Goal: Task Accomplishment & Management: Use online tool/utility

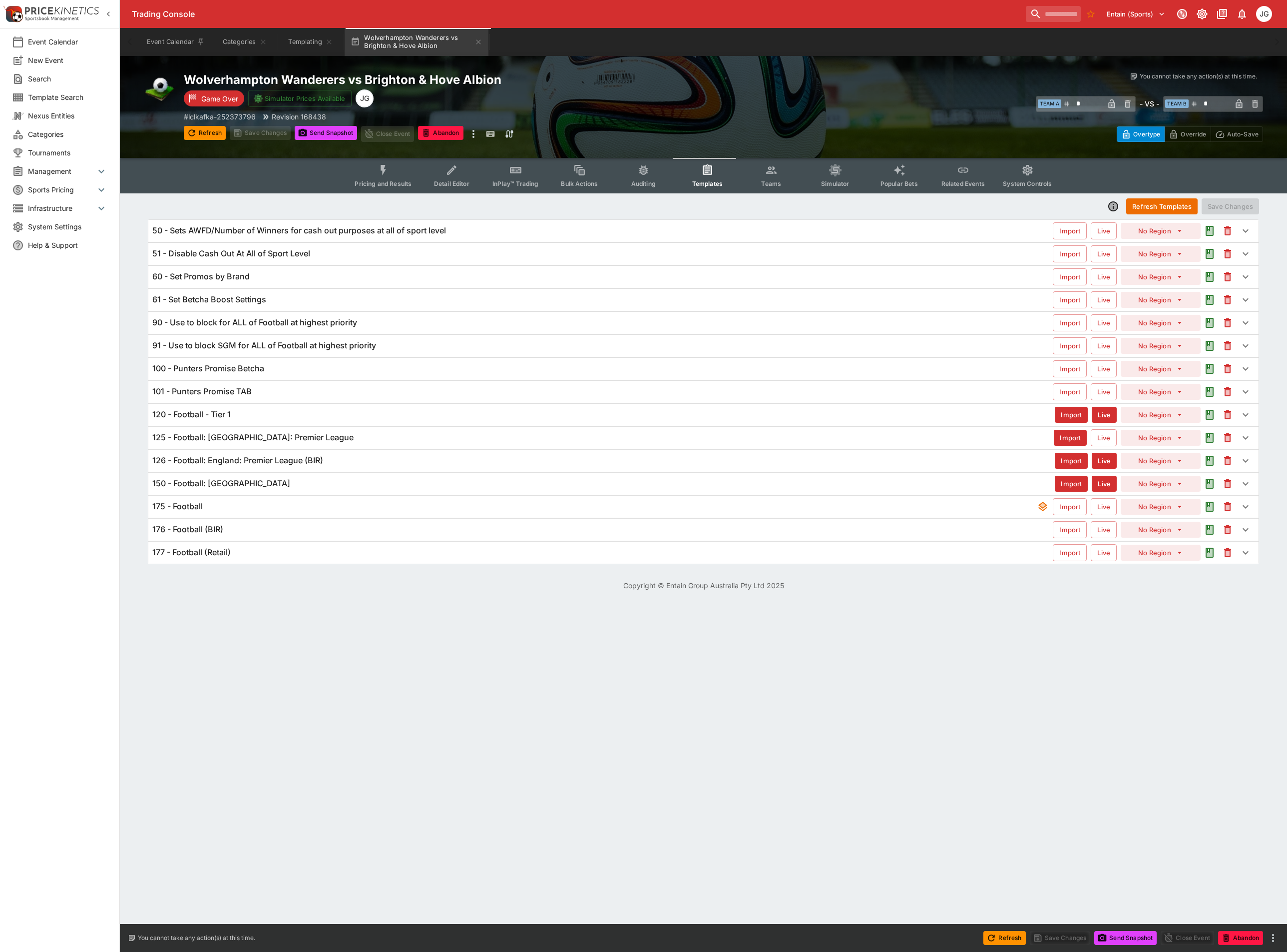
click at [469, 602] on html "Trading Console Entain (Sports) 1 JG Event Calendar New Event Search Template S…" at bounding box center [644, 301] width 1287 height 602
drag, startPoint x: 237, startPoint y: 506, endPoint x: 554, endPoint y: 279, distance: 389.9
click at [237, 506] on div "175 - Football Import Live No Region" at bounding box center [703, 506] width 1110 height 22
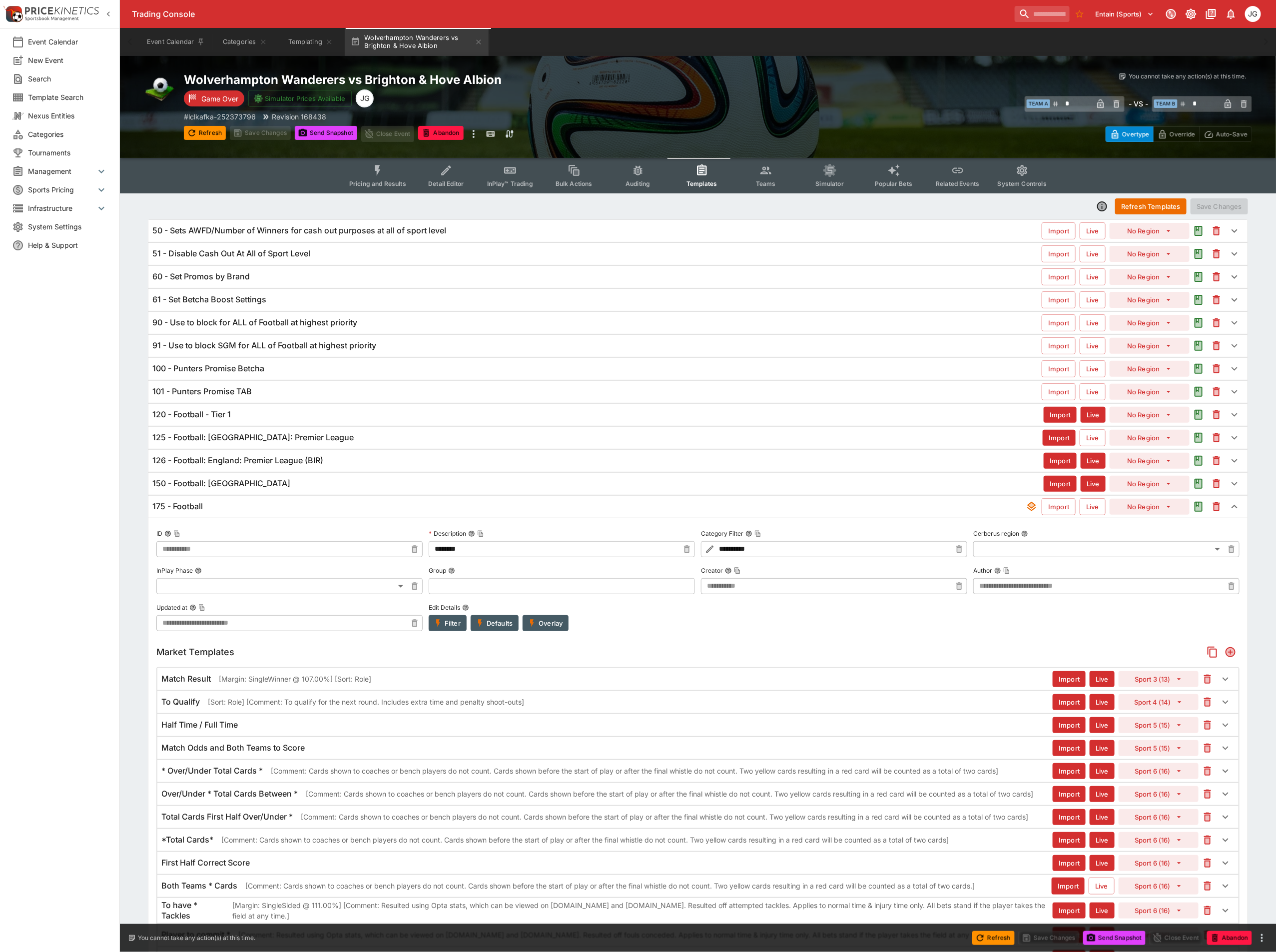
type input "**********"
click at [750, 119] on div "Overtype Override Auto-Save" at bounding box center [984, 130] width 534 height 23
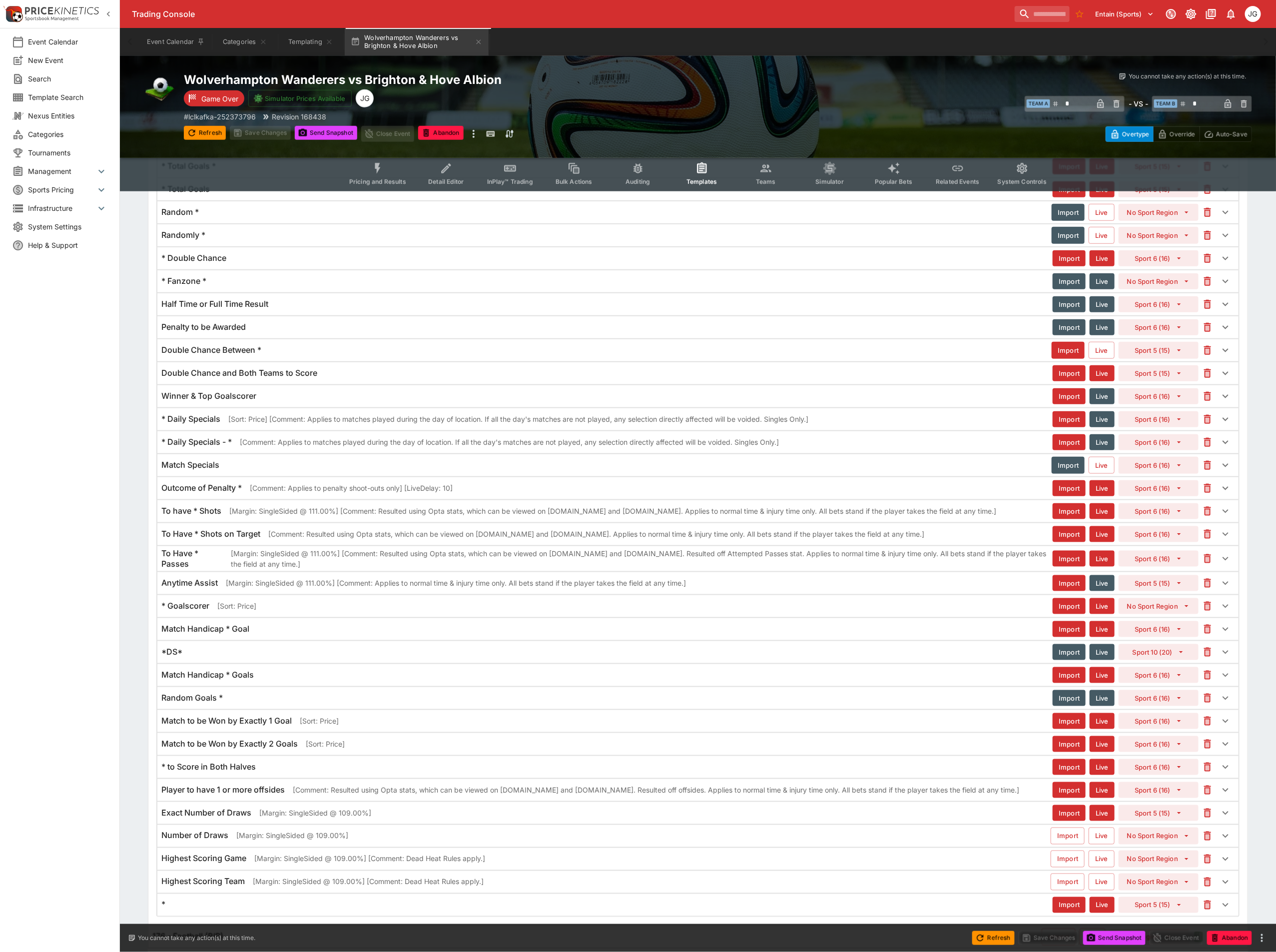
scroll to position [3021, 0]
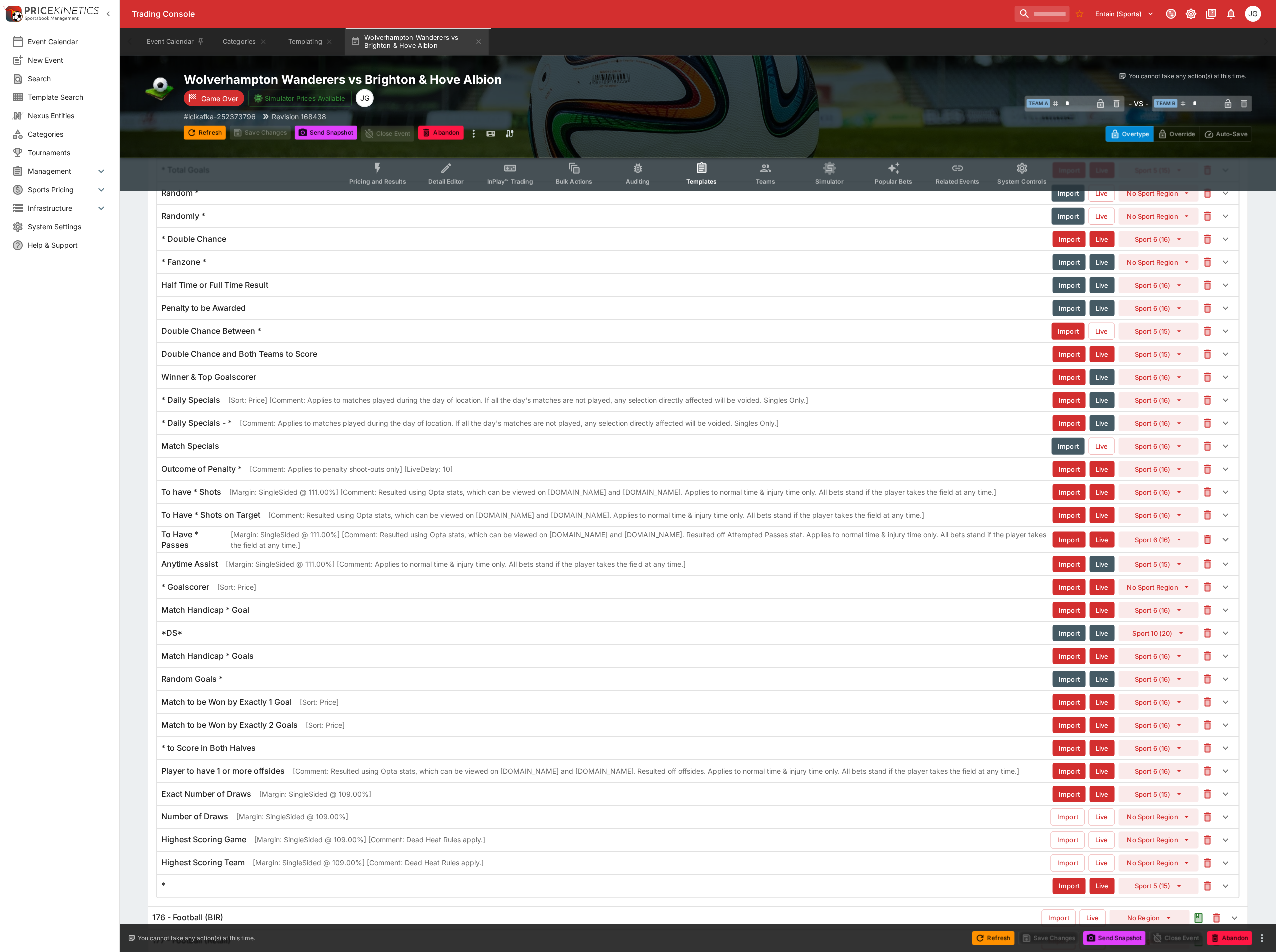
click at [262, 615] on div "Match Handicap * Goal" at bounding box center [606, 609] width 891 height 10
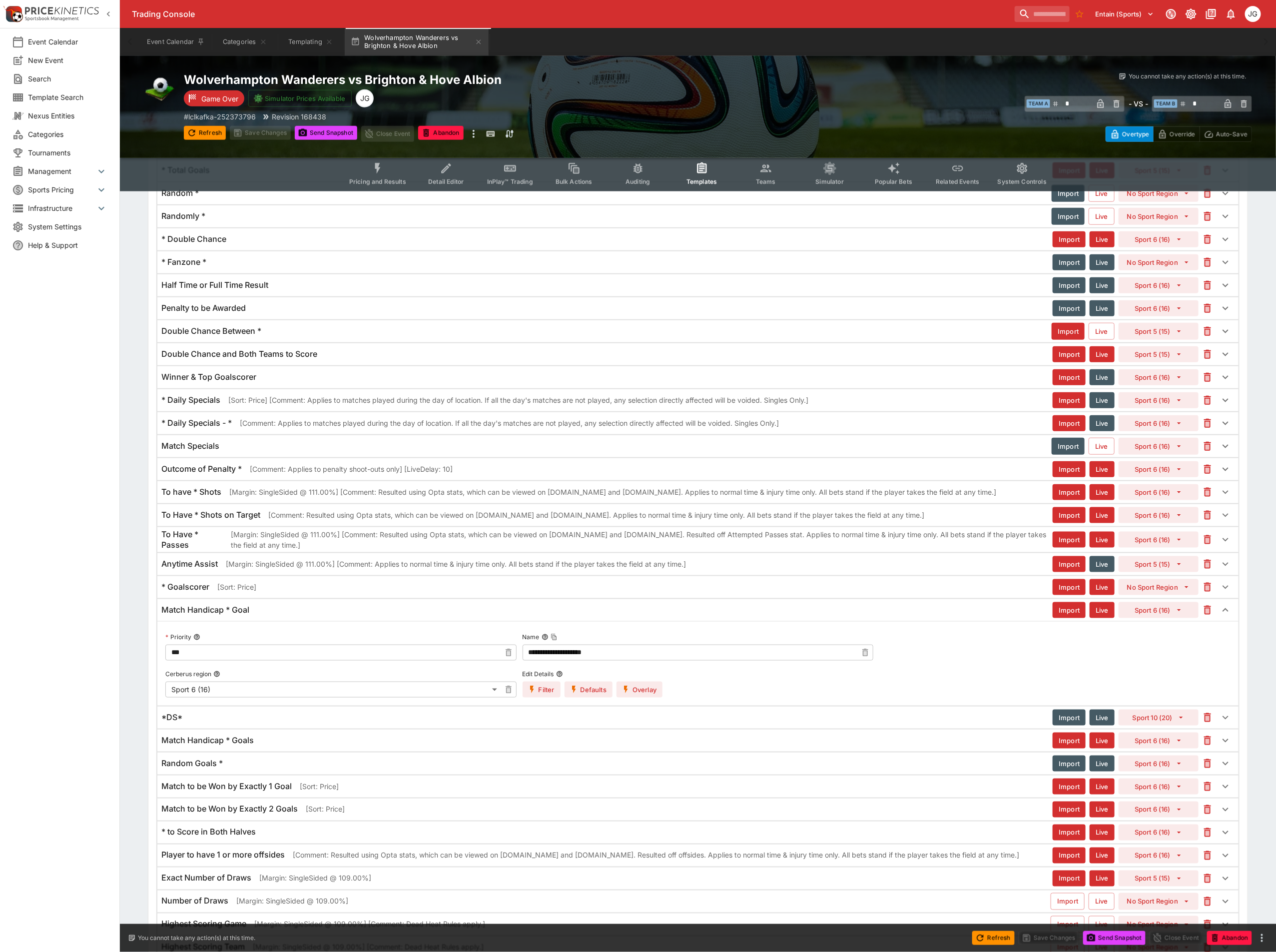
click at [626, 693] on icon "button" at bounding box center [626, 689] width 4 height 8
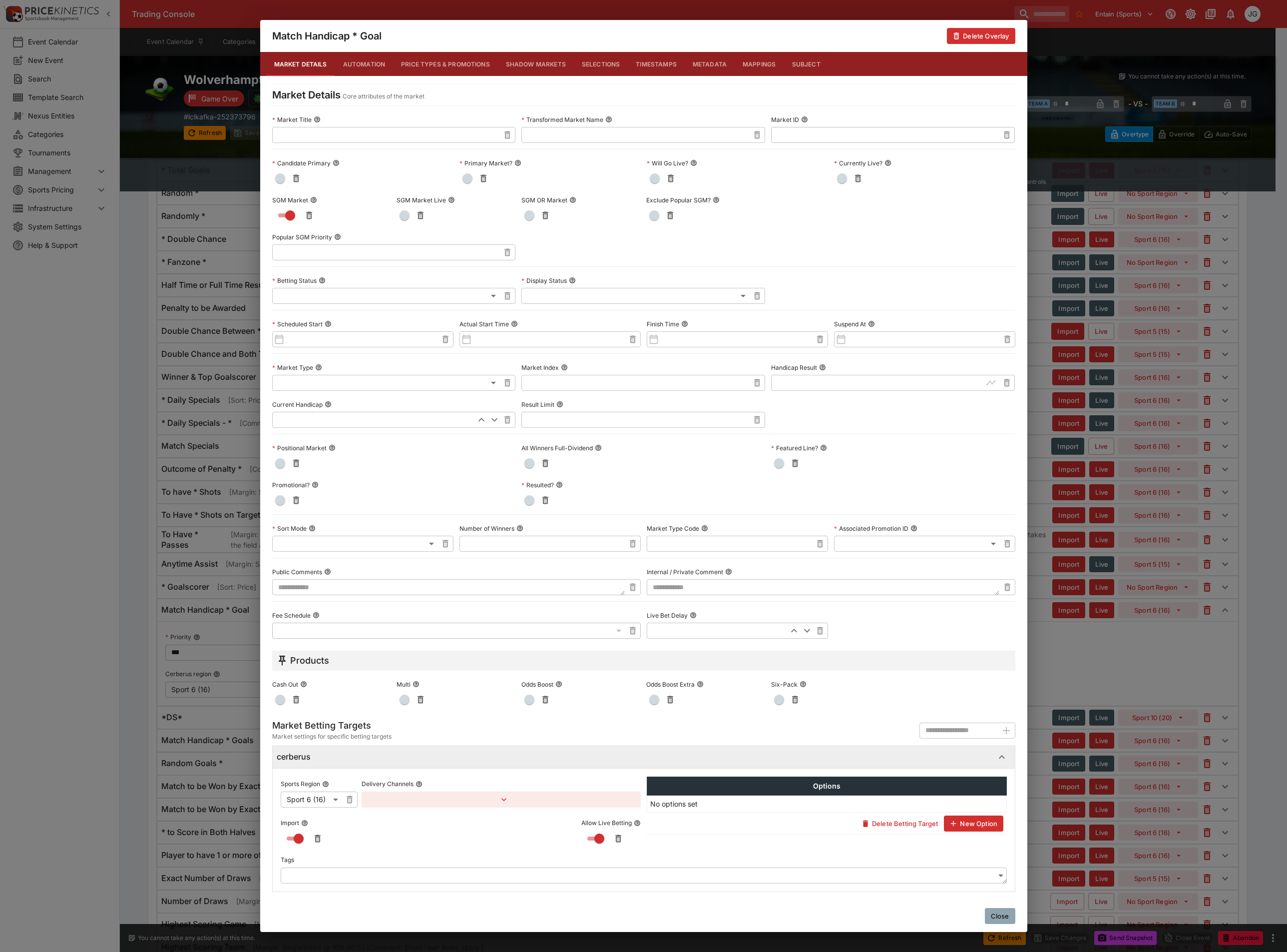
click at [1067, 732] on div "Match Handicap * Goal Delete Overlay Market Details Automation Price Types & Pr…" at bounding box center [644, 476] width 1287 height 952
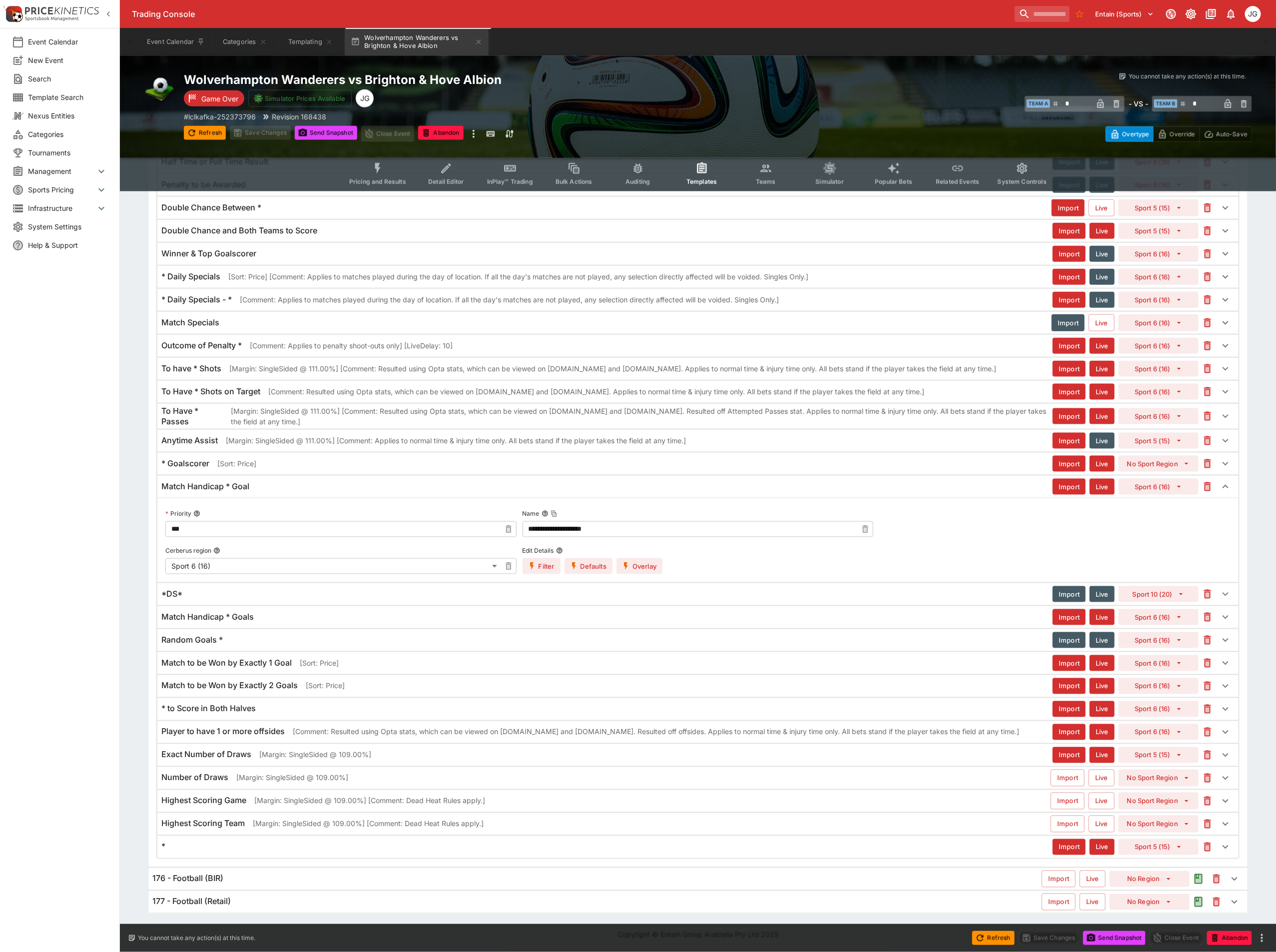
scroll to position [3210, 0]
click at [220, 850] on div "*" at bounding box center [606, 846] width 891 height 10
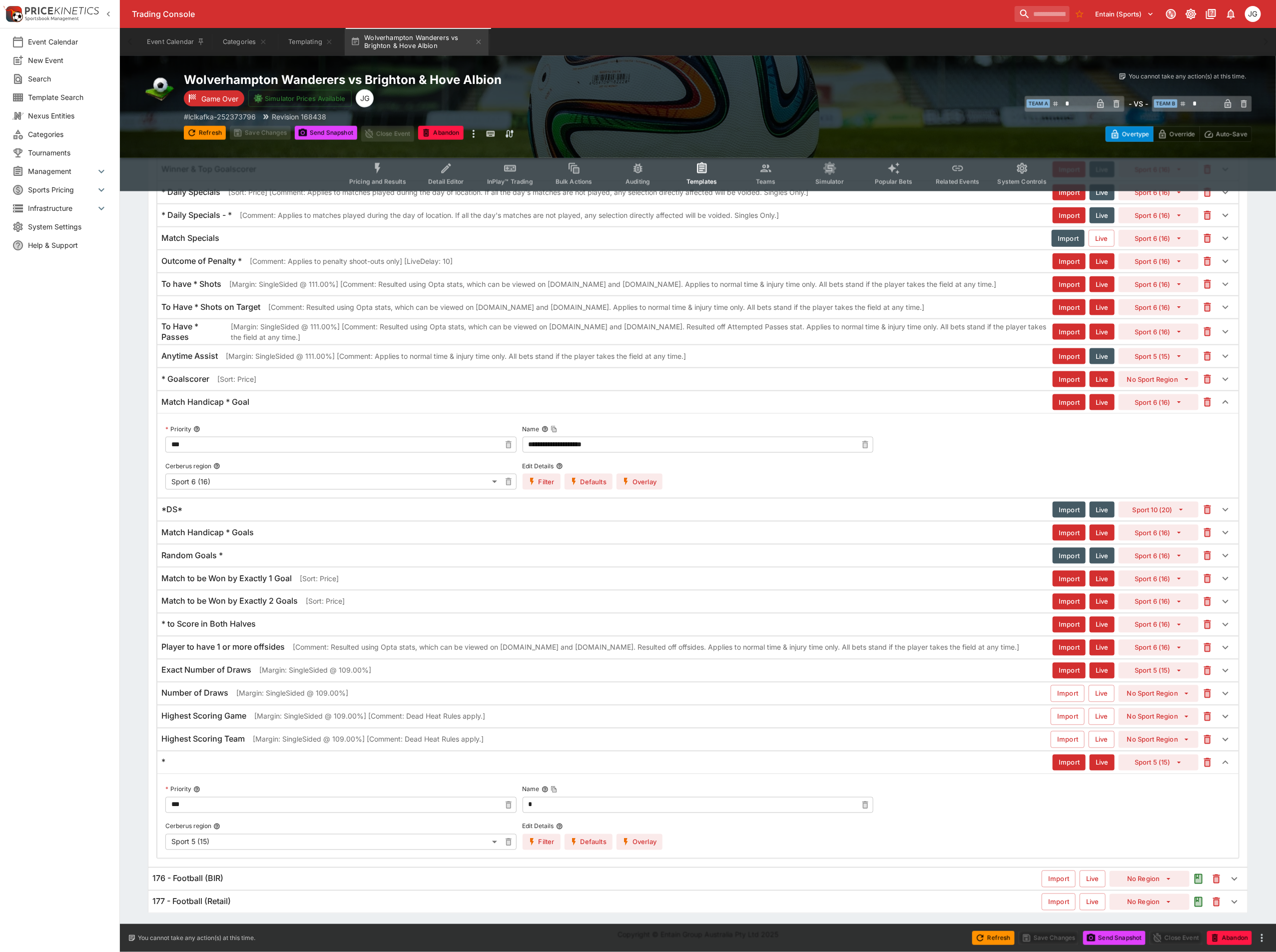
scroll to position [3295, 0]
click at [641, 841] on button "Overlay" at bounding box center [639, 841] width 46 height 16
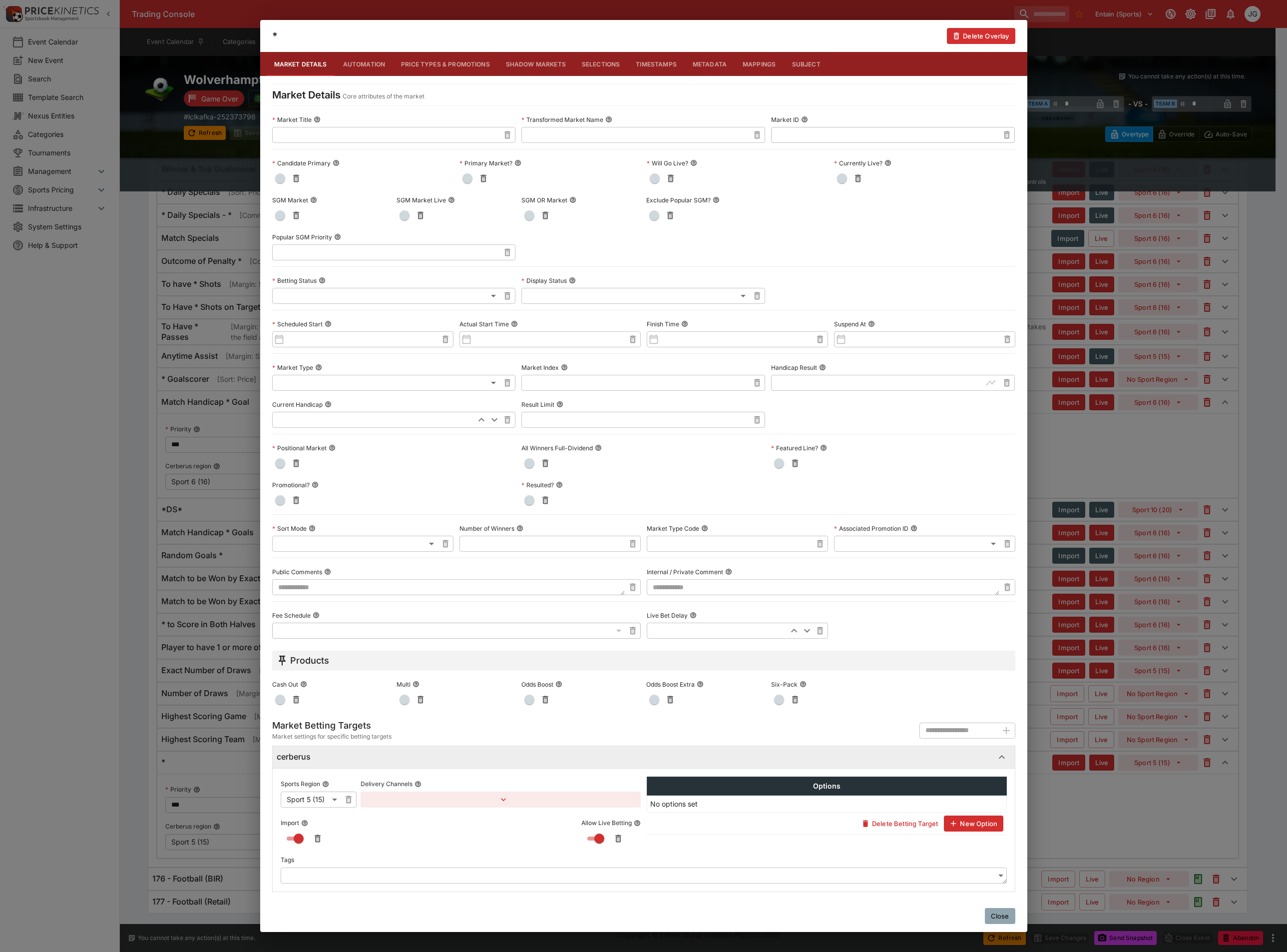
click at [148, 782] on div "* Delete Overlay Market Details Automation Price Types & Promotions Shadow Mark…" at bounding box center [644, 476] width 1287 height 952
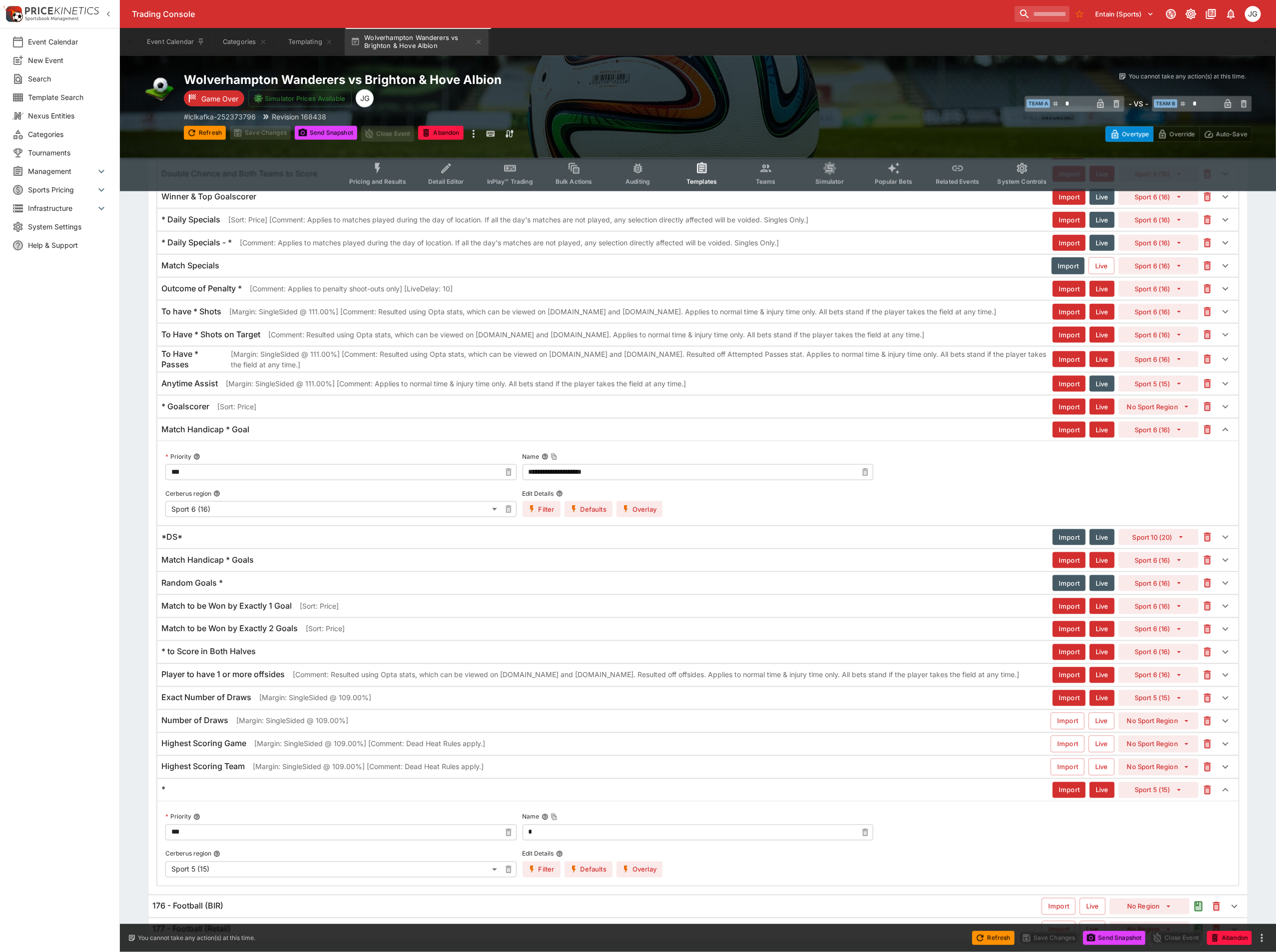
scroll to position [3225, 0]
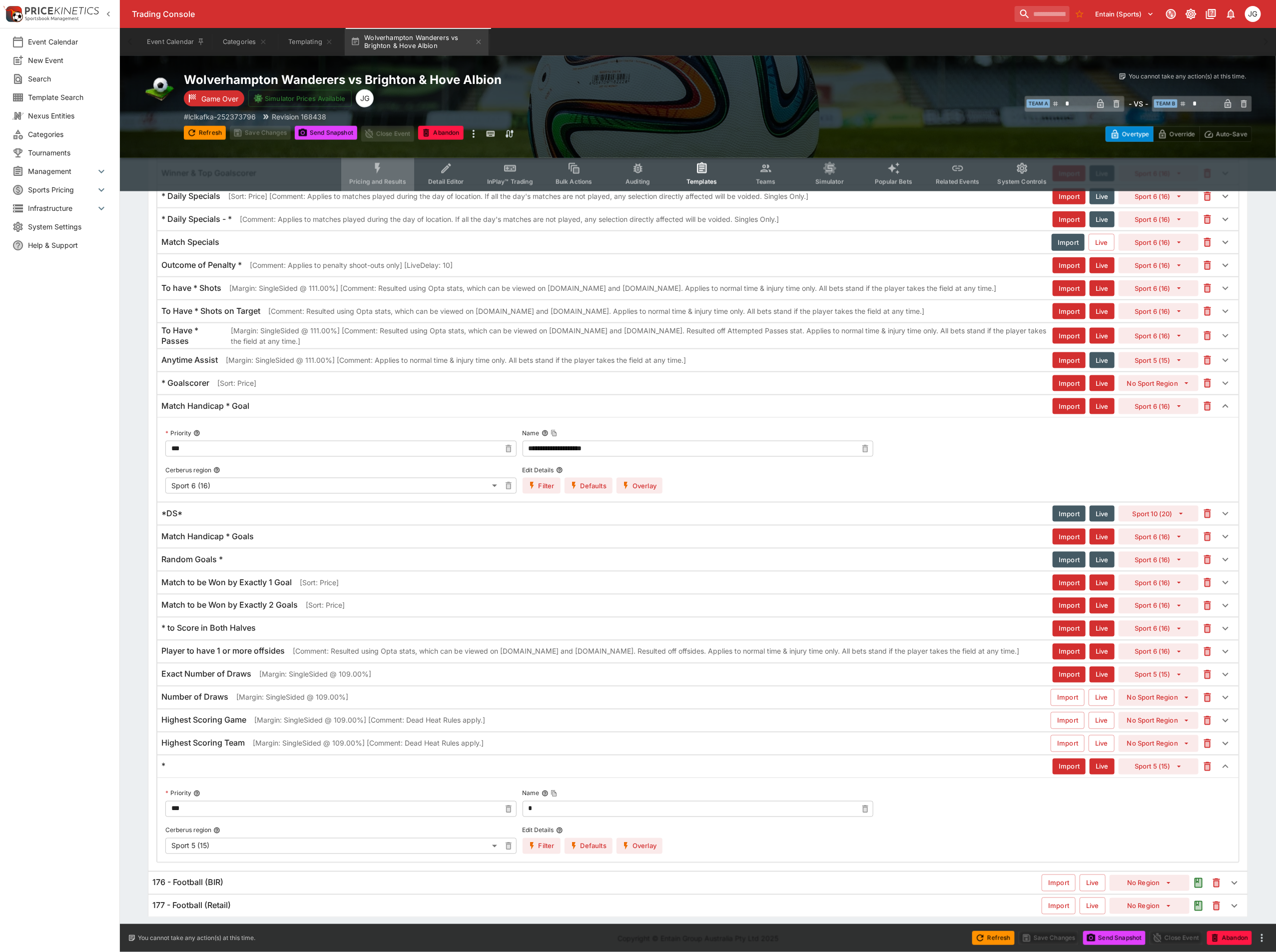
click at [375, 177] on button "Pricing and Results" at bounding box center [378, 173] width 73 height 36
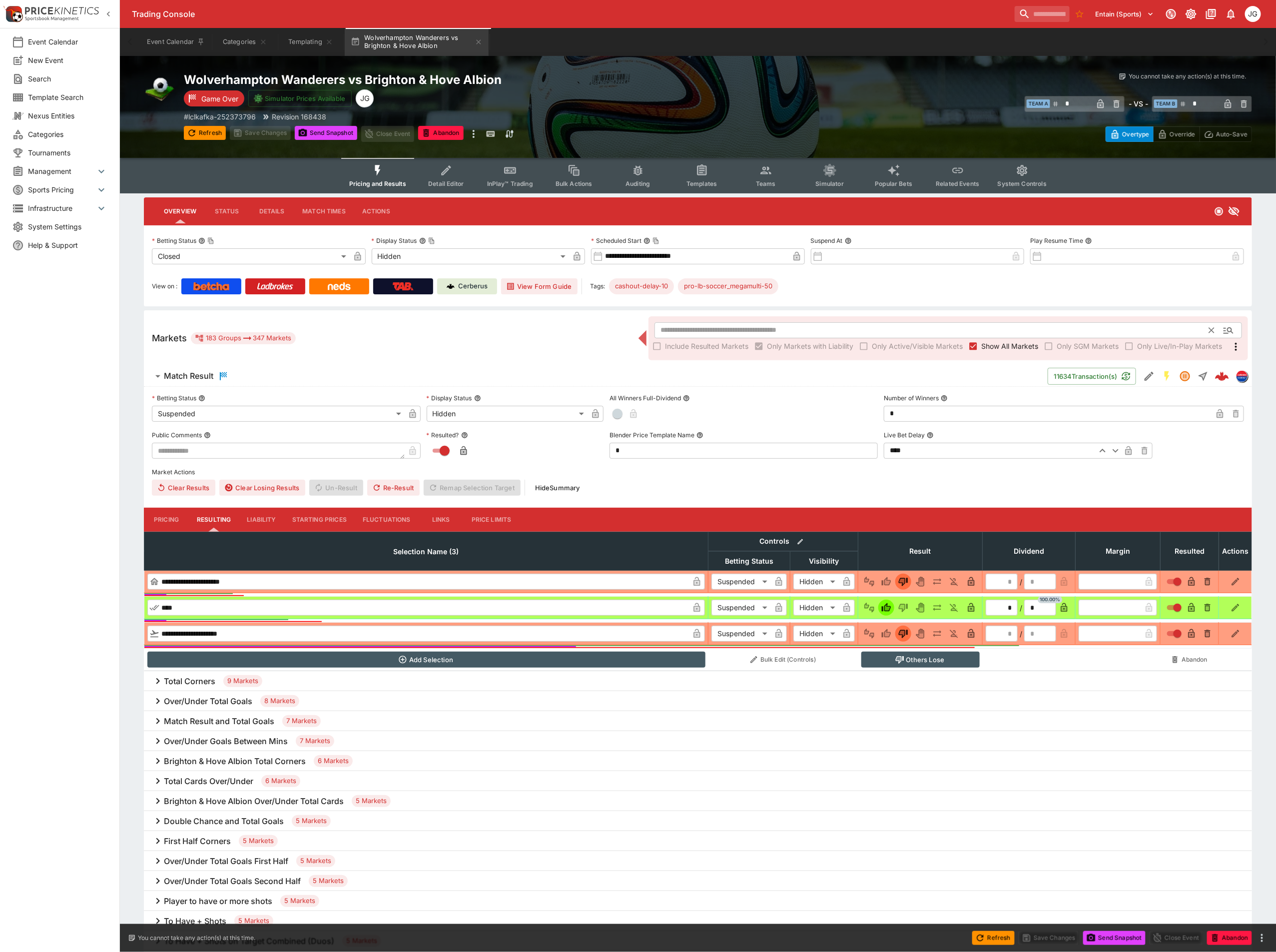
click at [829, 324] on input "text" at bounding box center [932, 330] width 555 height 16
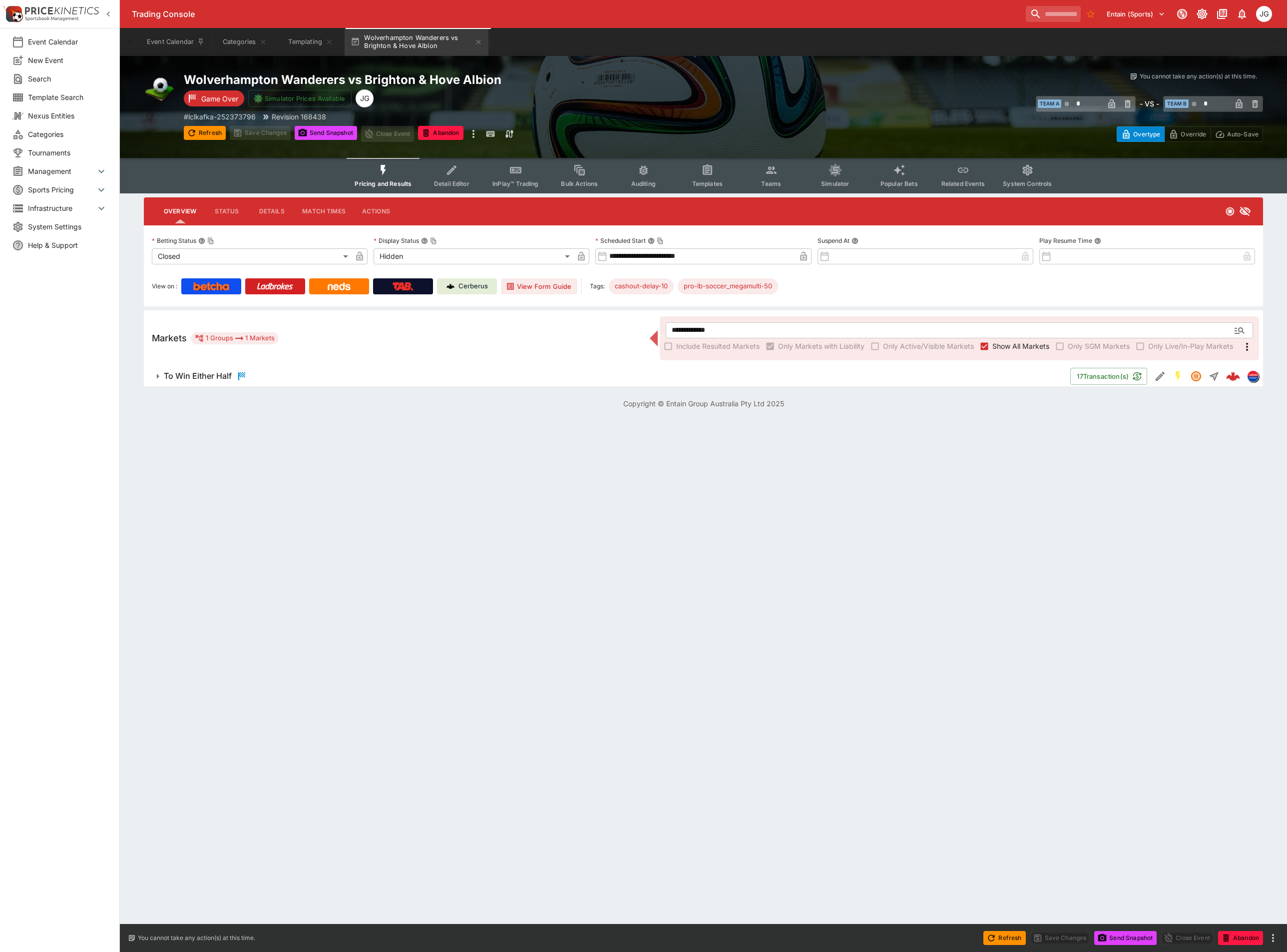
click at [284, 385] on button "To Win Either Half" at bounding box center [607, 376] width 927 height 20
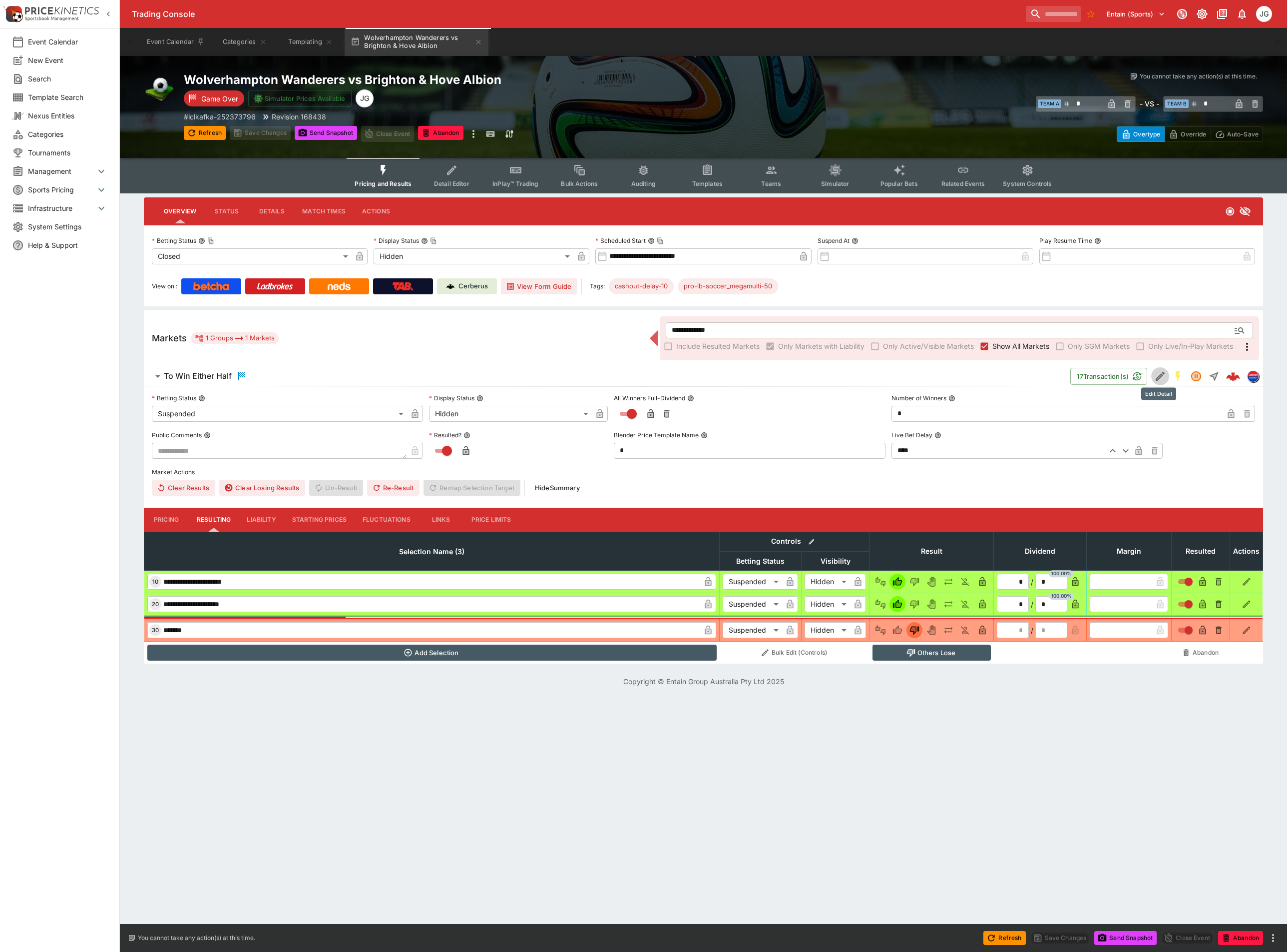
click at [1159, 375] on icon "Edit Detail" at bounding box center [1159, 377] width 5 height 5
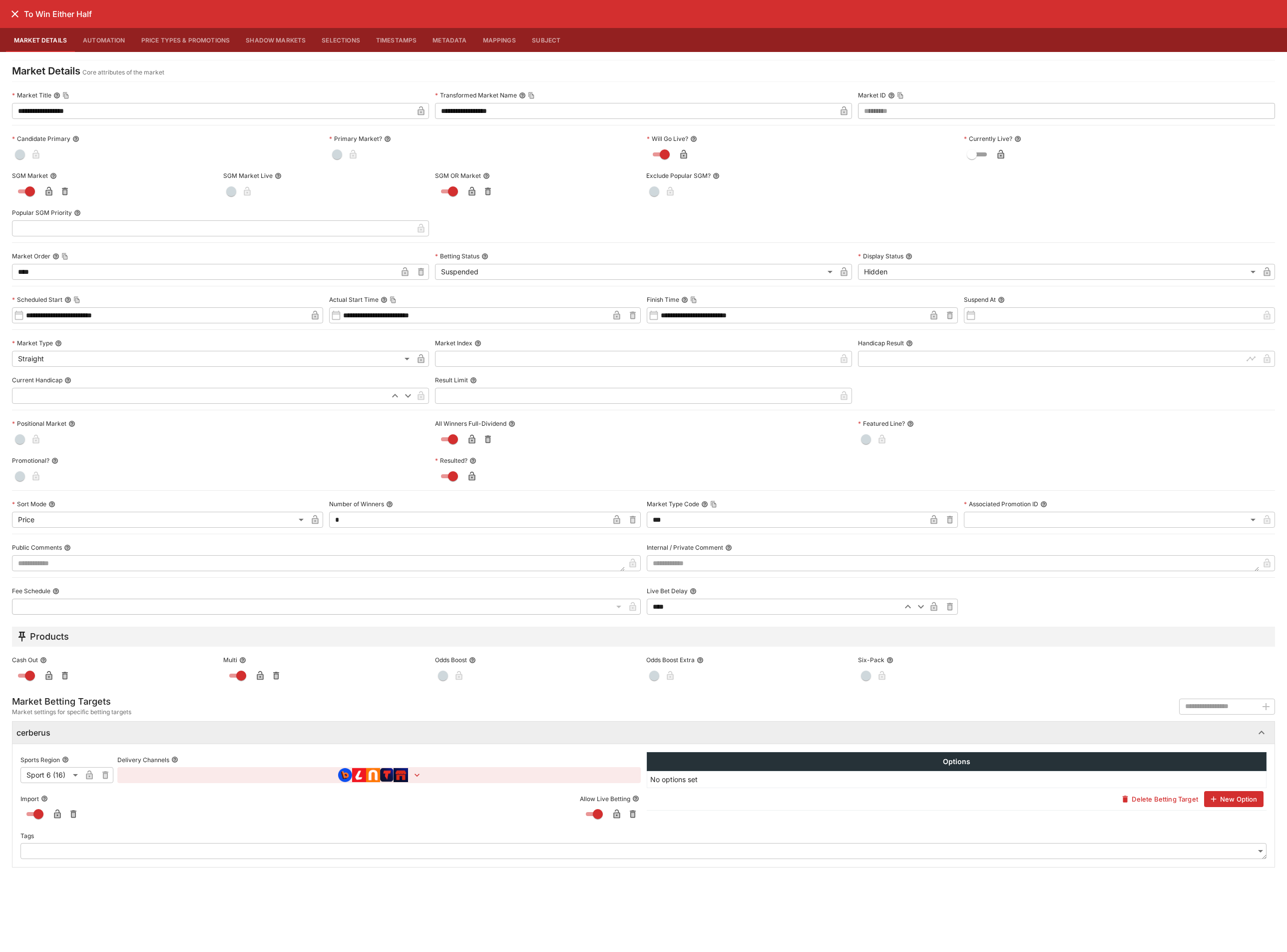
click at [15, 10] on icon "close" at bounding box center [14, 14] width 12 height 12
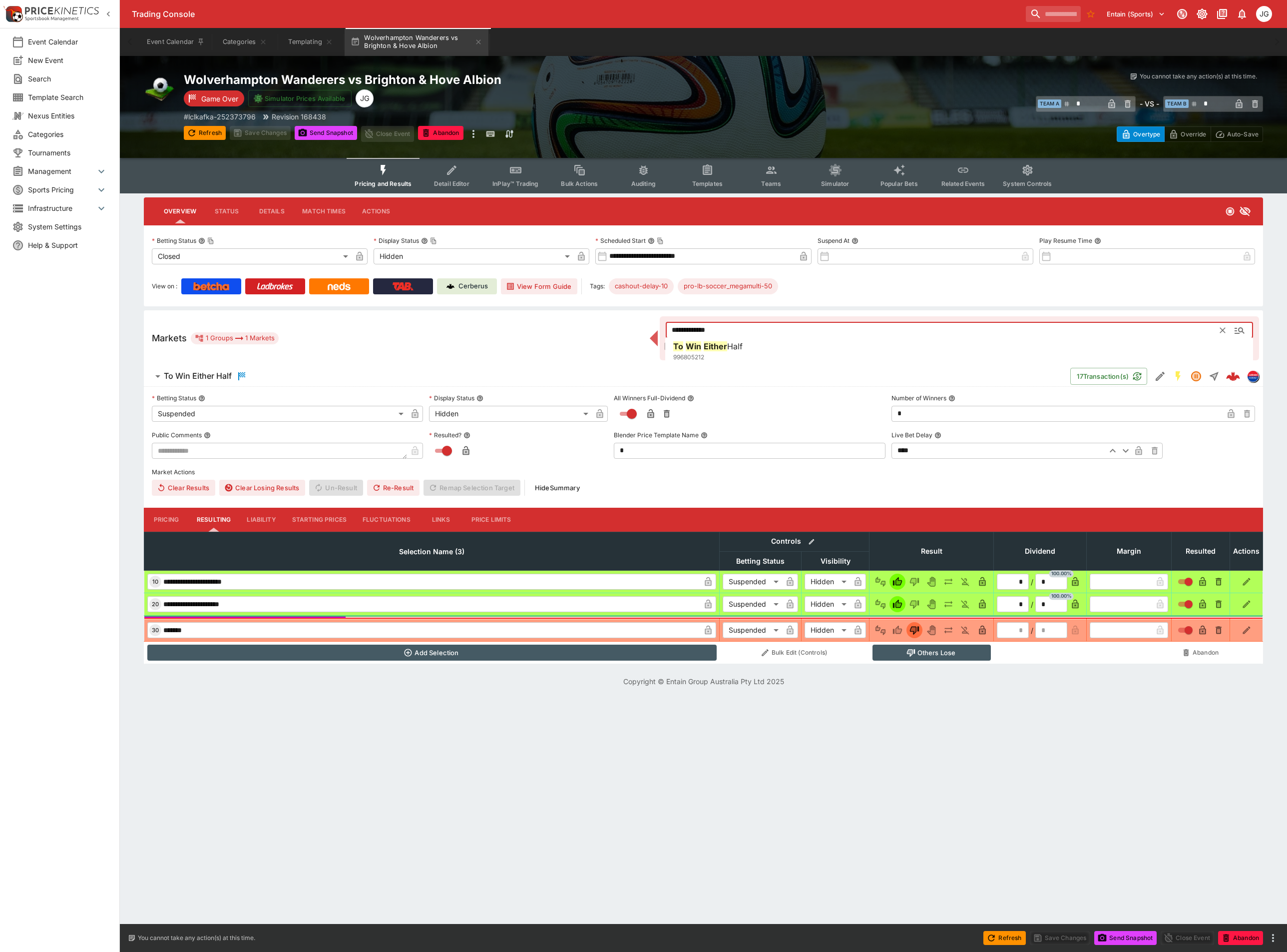
drag, startPoint x: 755, startPoint y: 329, endPoint x: 396, endPoint y: 289, distance: 361.2
click at [397, 289] on div "**********" at bounding box center [703, 430] width 1119 height 467
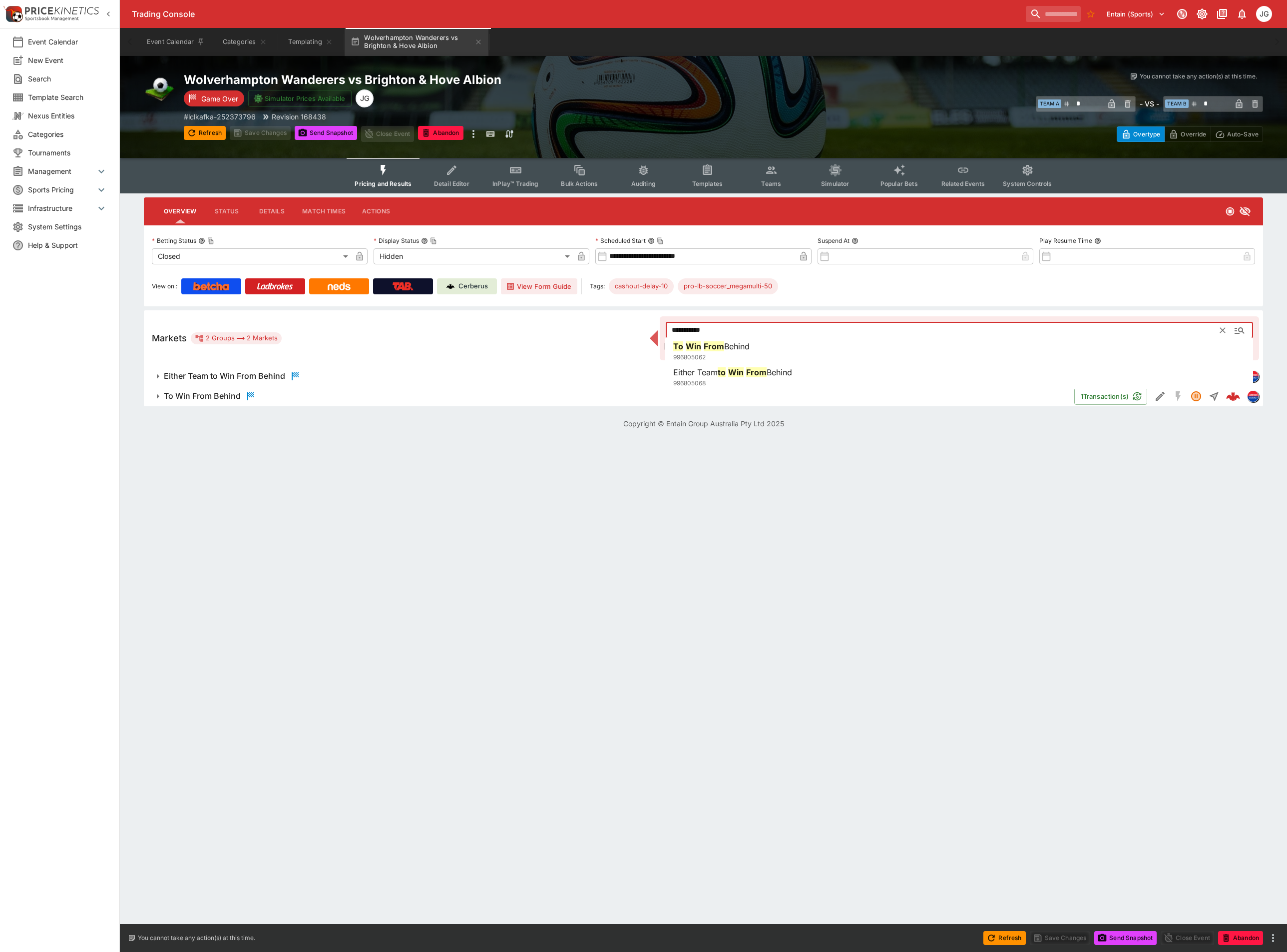
click at [202, 398] on h6 "To Win From Behind" at bounding box center [202, 395] width 77 height 10
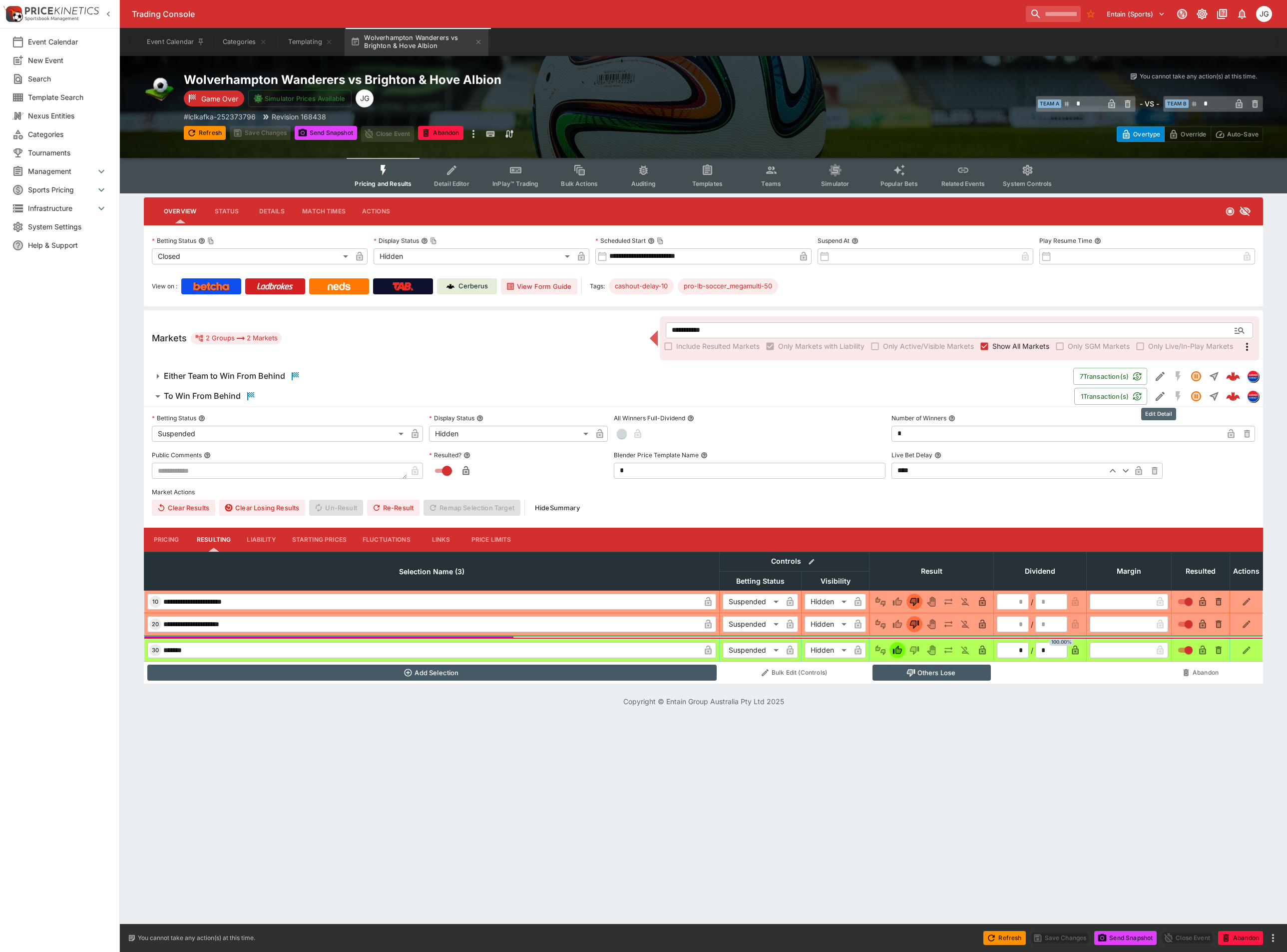
click at [1158, 397] on icon "Edit Detail" at bounding box center [1160, 395] width 9 height 9
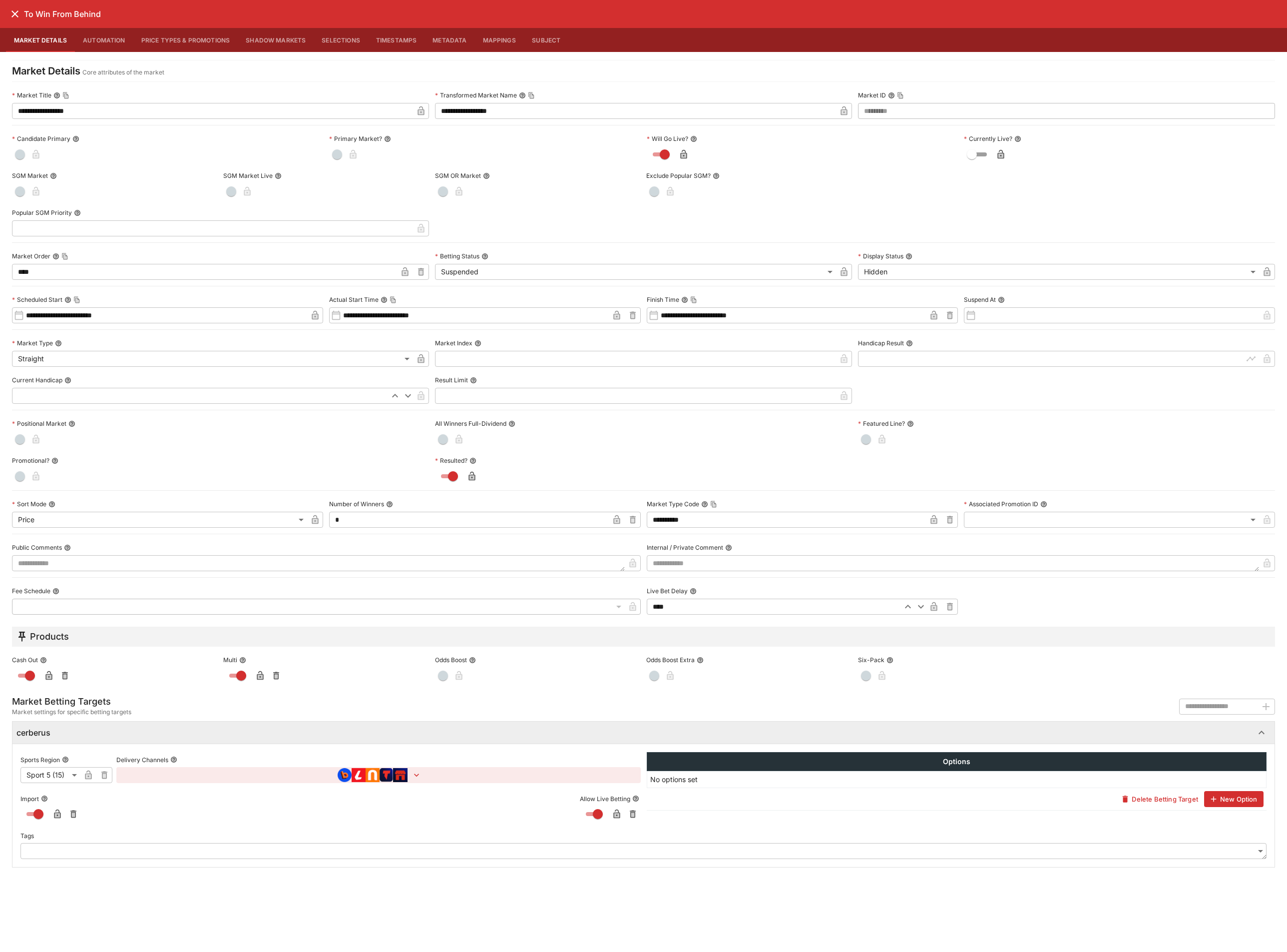
click at [17, 14] on icon "close" at bounding box center [14, 14] width 12 height 12
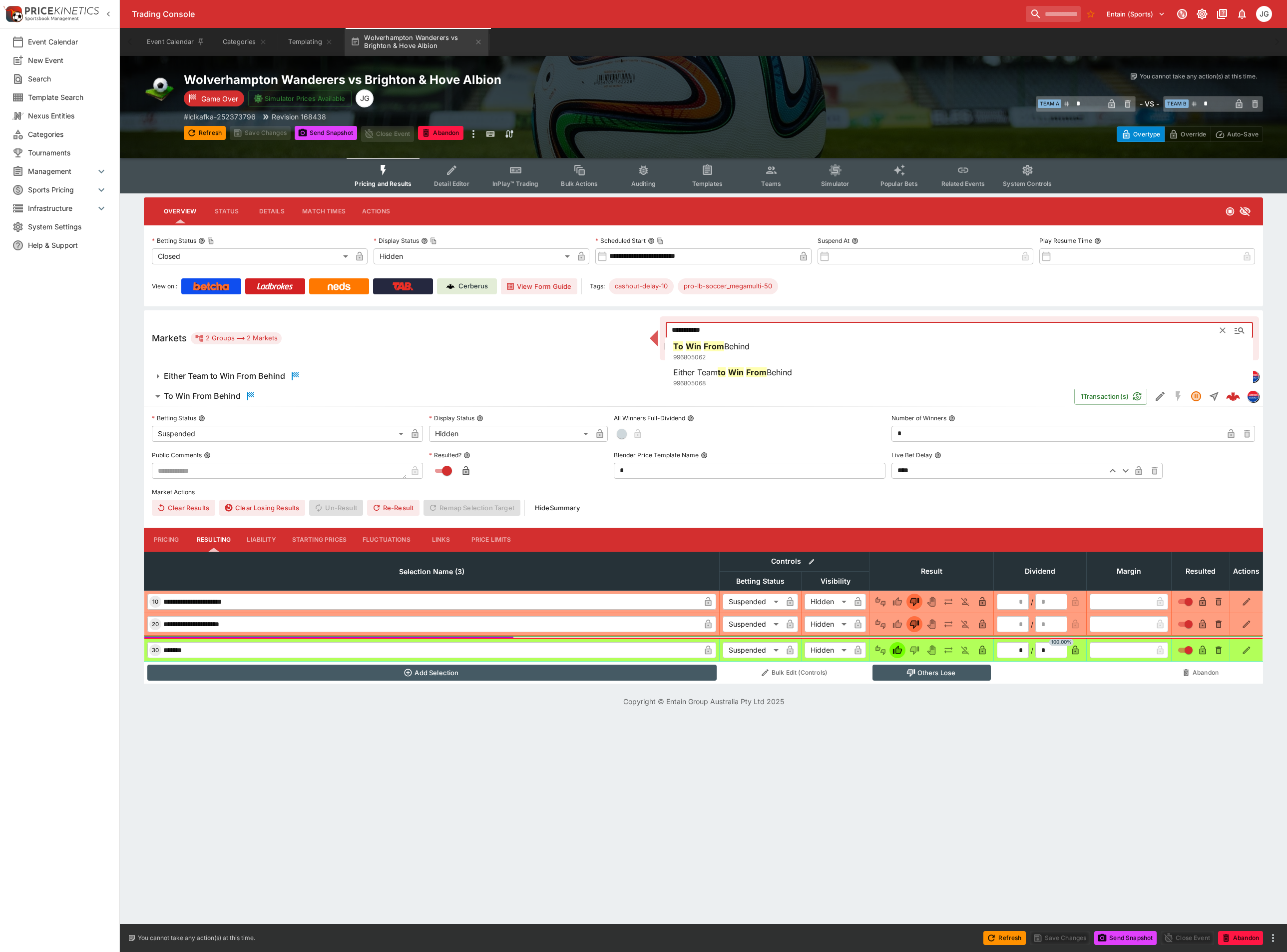
drag, startPoint x: 739, startPoint y: 332, endPoint x: 393, endPoint y: 286, distance: 349.0
click at [403, 288] on div "**********" at bounding box center [703, 441] width 1119 height 487
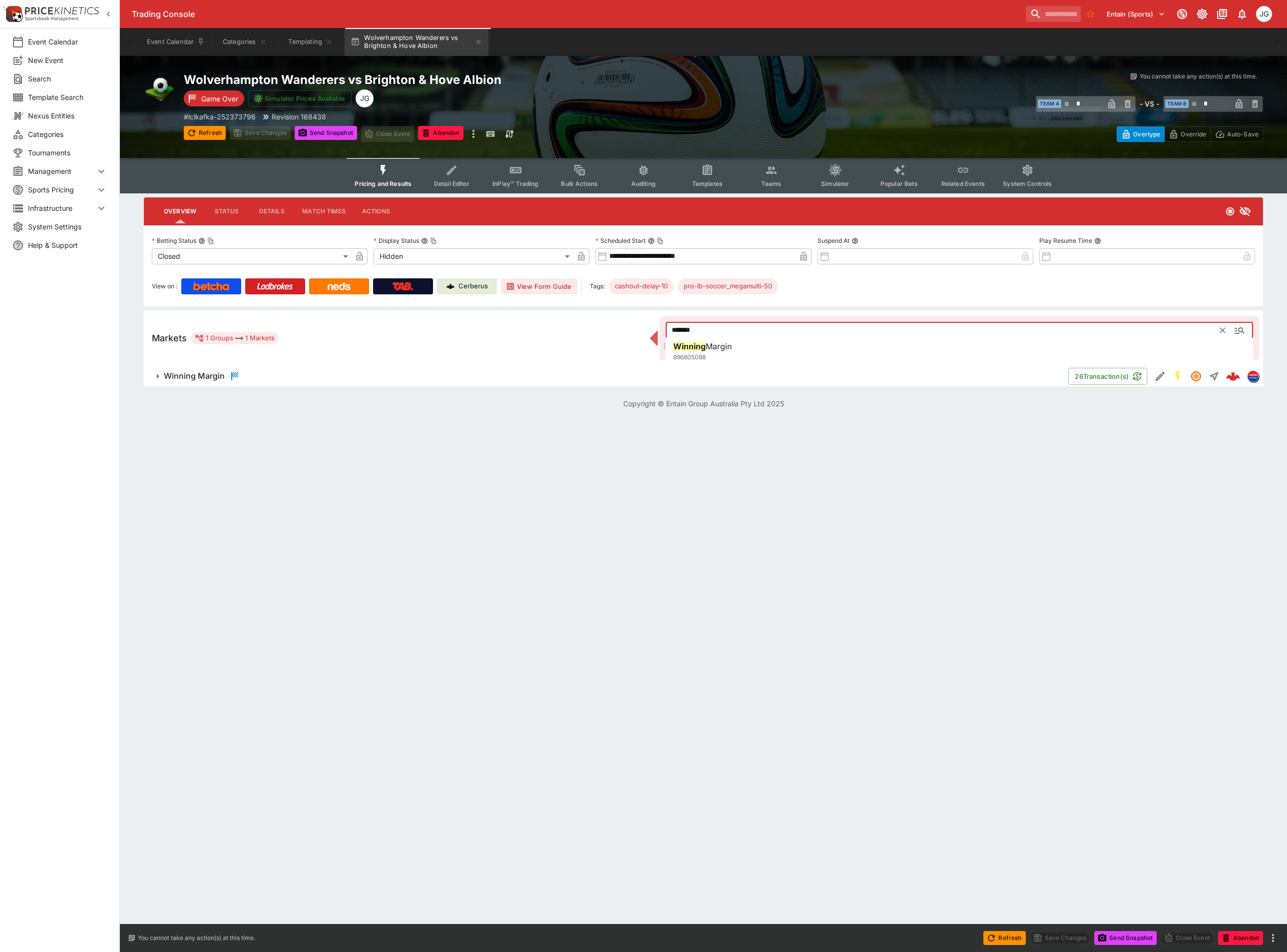
type input "*******"
click at [266, 421] on html "Trading Console Entain (Sports) 1 JG Event Calendar New Event Search Template S…" at bounding box center [644, 210] width 1287 height 421
click at [201, 381] on div "Winning Margin" at bounding box center [202, 376] width 77 height 12
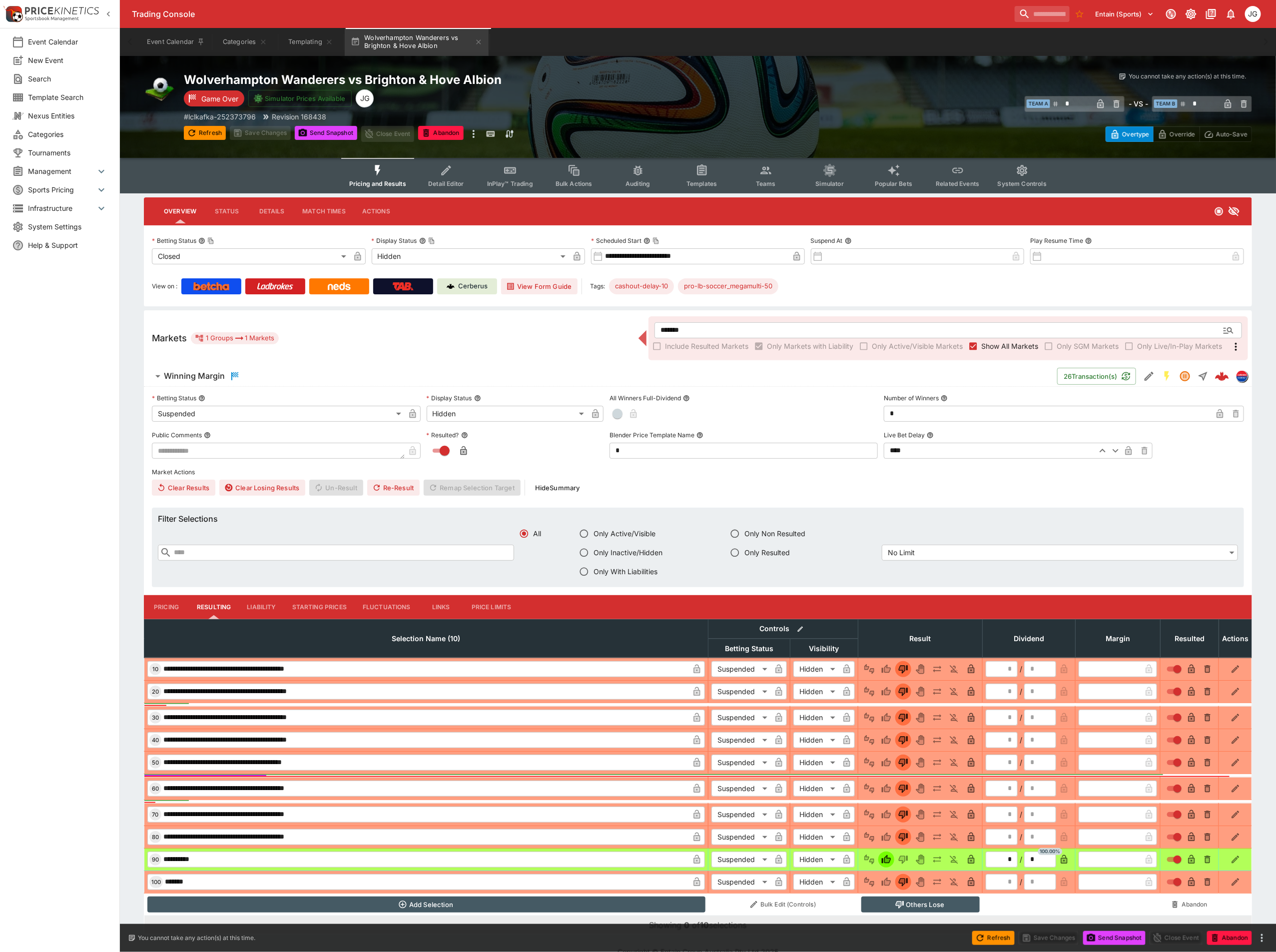
scroll to position [21, 0]
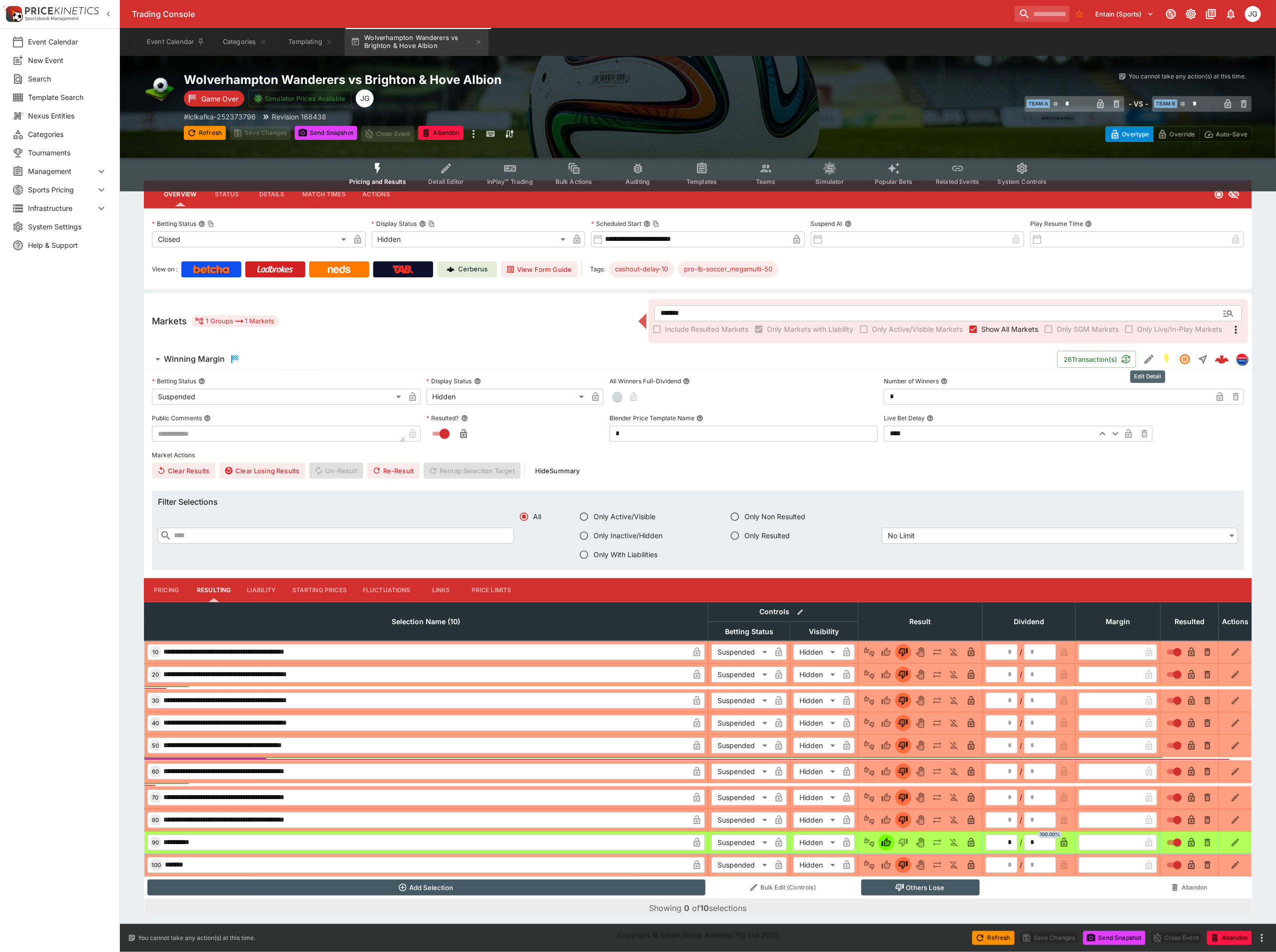
click at [1148, 355] on icon "Edit Detail" at bounding box center [1149, 359] width 9 height 9
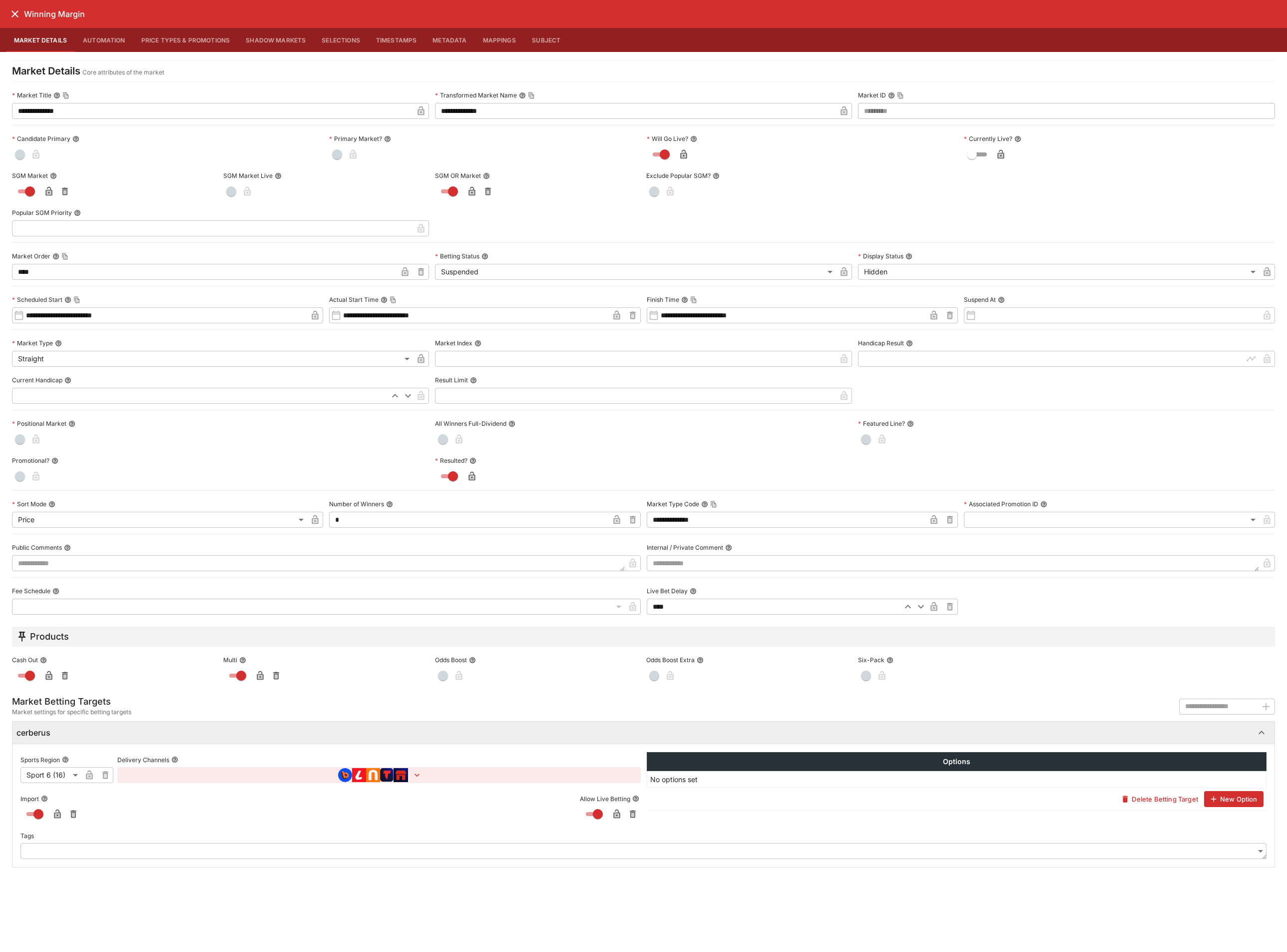
click at [12, 15] on icon "close" at bounding box center [14, 14] width 12 height 12
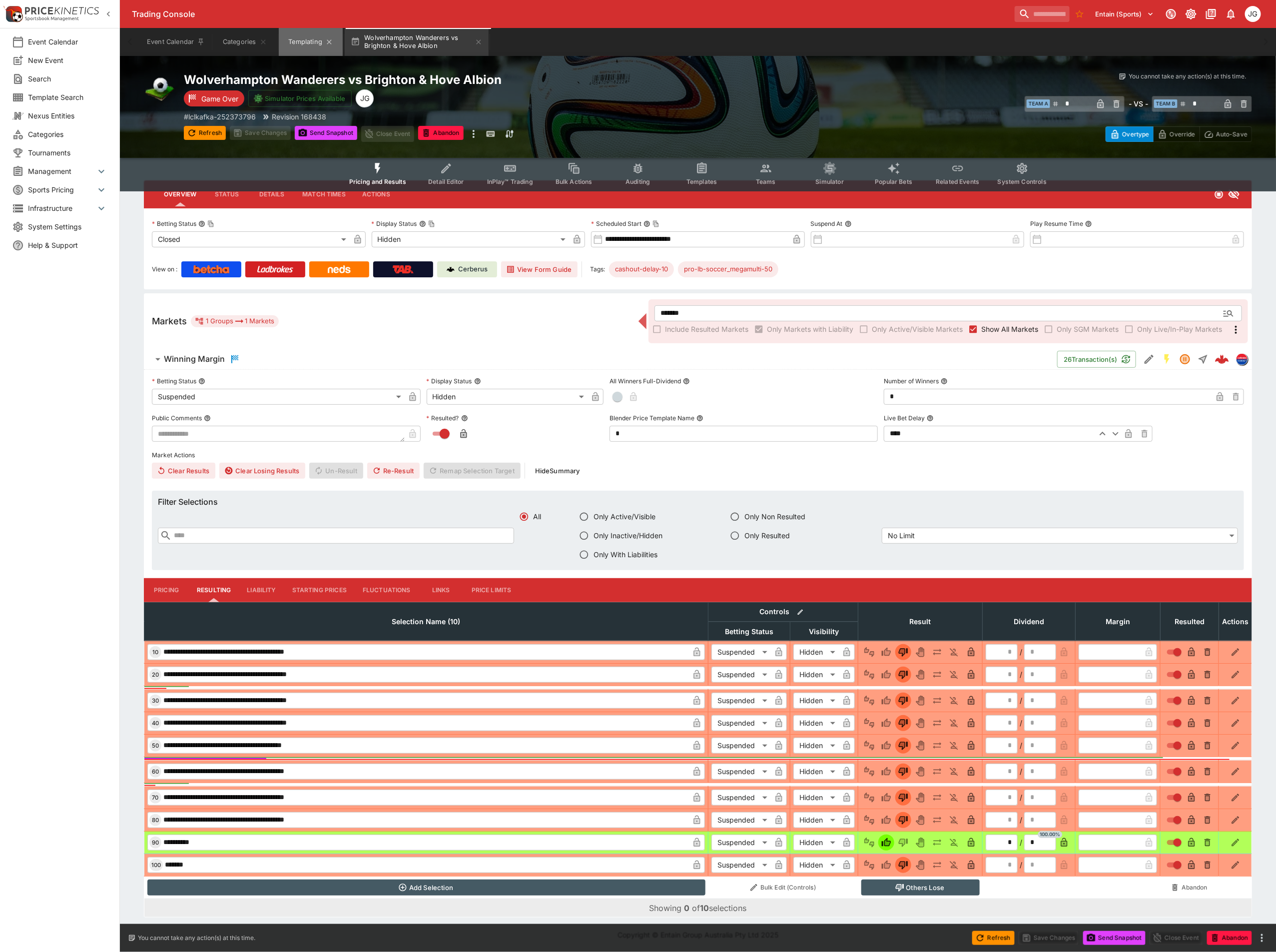
click at [315, 36] on button "Templating" at bounding box center [310, 42] width 64 height 28
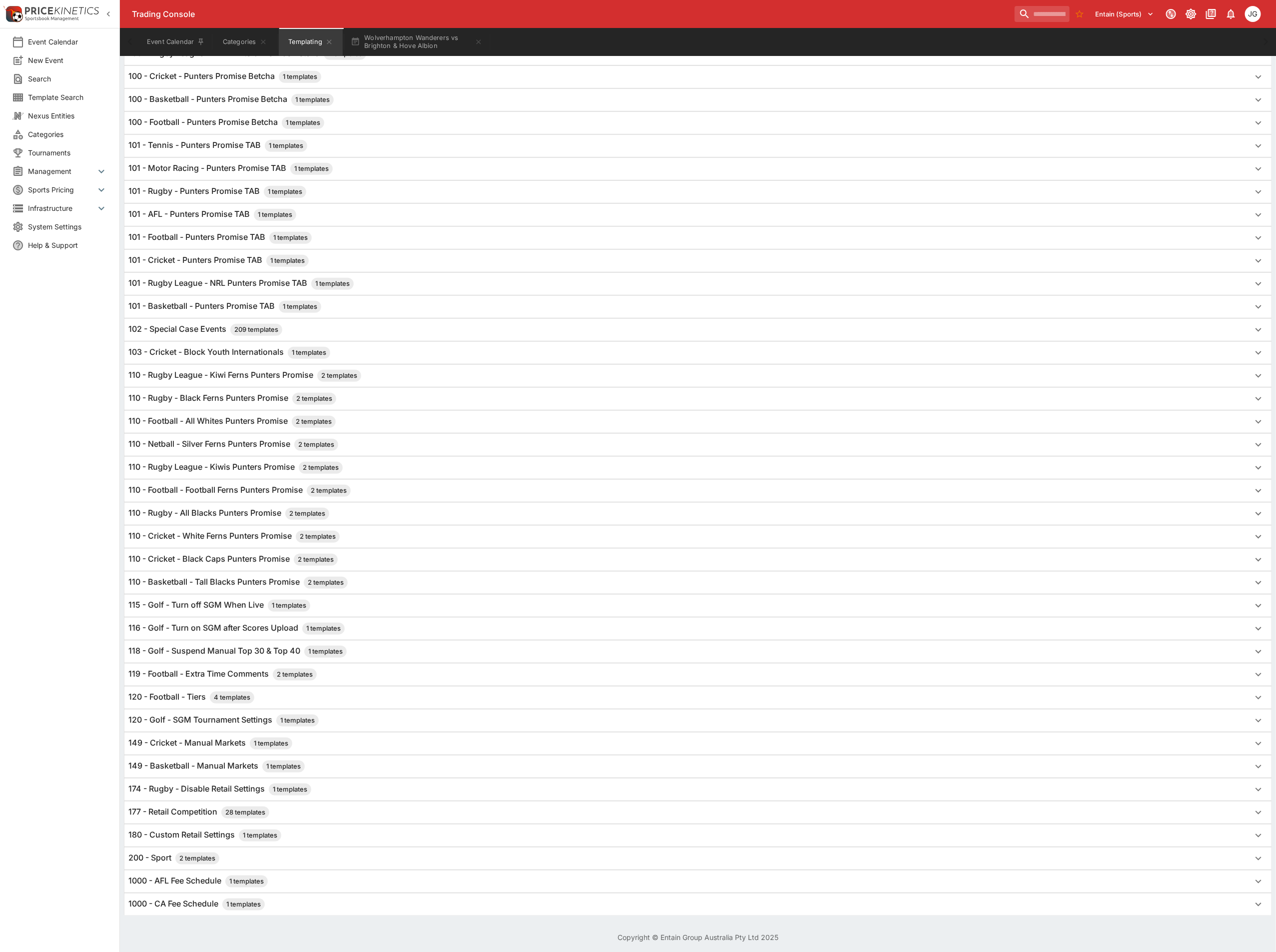
scroll to position [322, 0]
click at [410, 45] on button "Wolverhampton Wanderers vs Brighton & Hove Albion" at bounding box center [417, 42] width 144 height 28
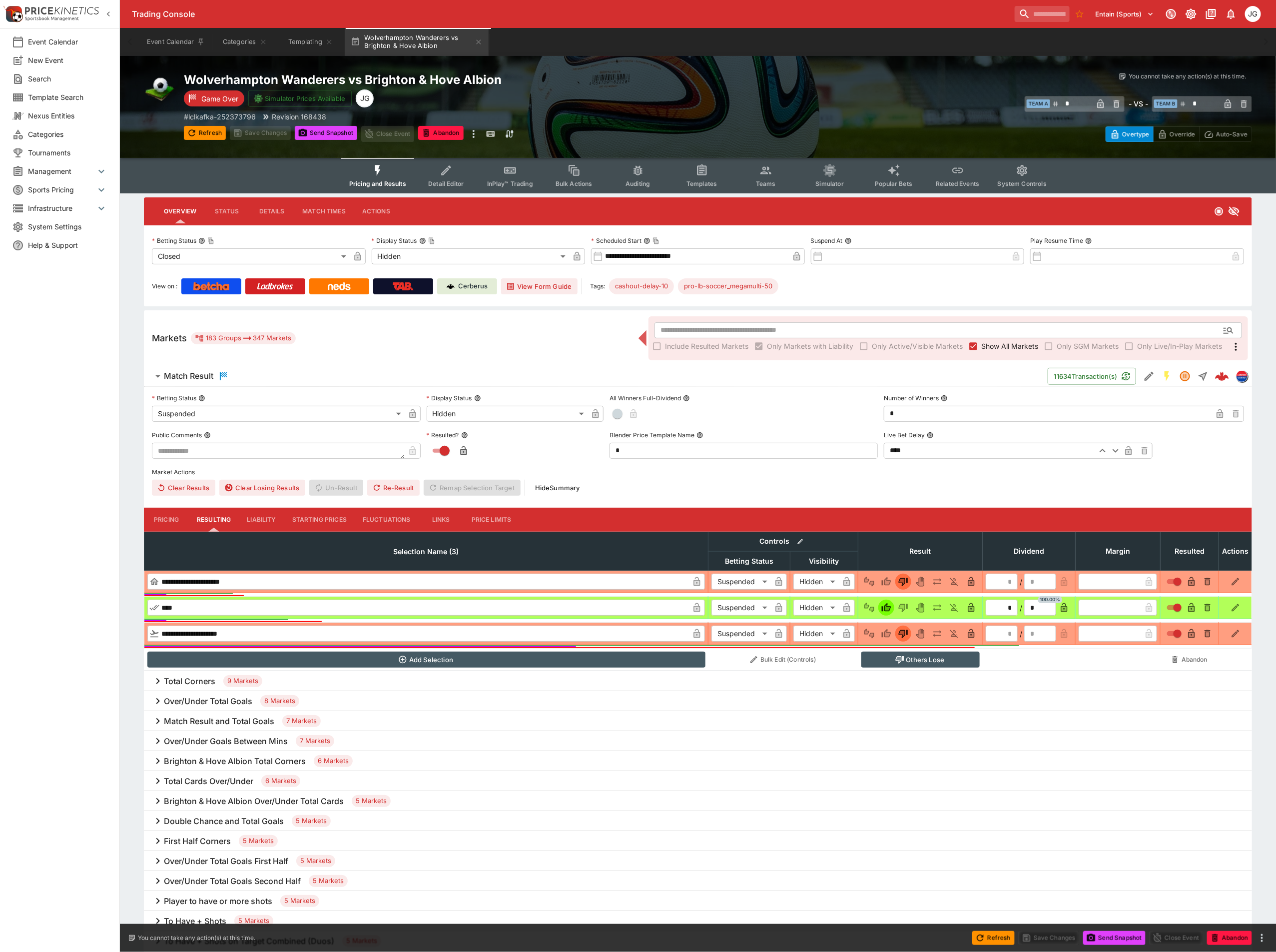
click at [709, 173] on button "Templates" at bounding box center [701, 175] width 64 height 36
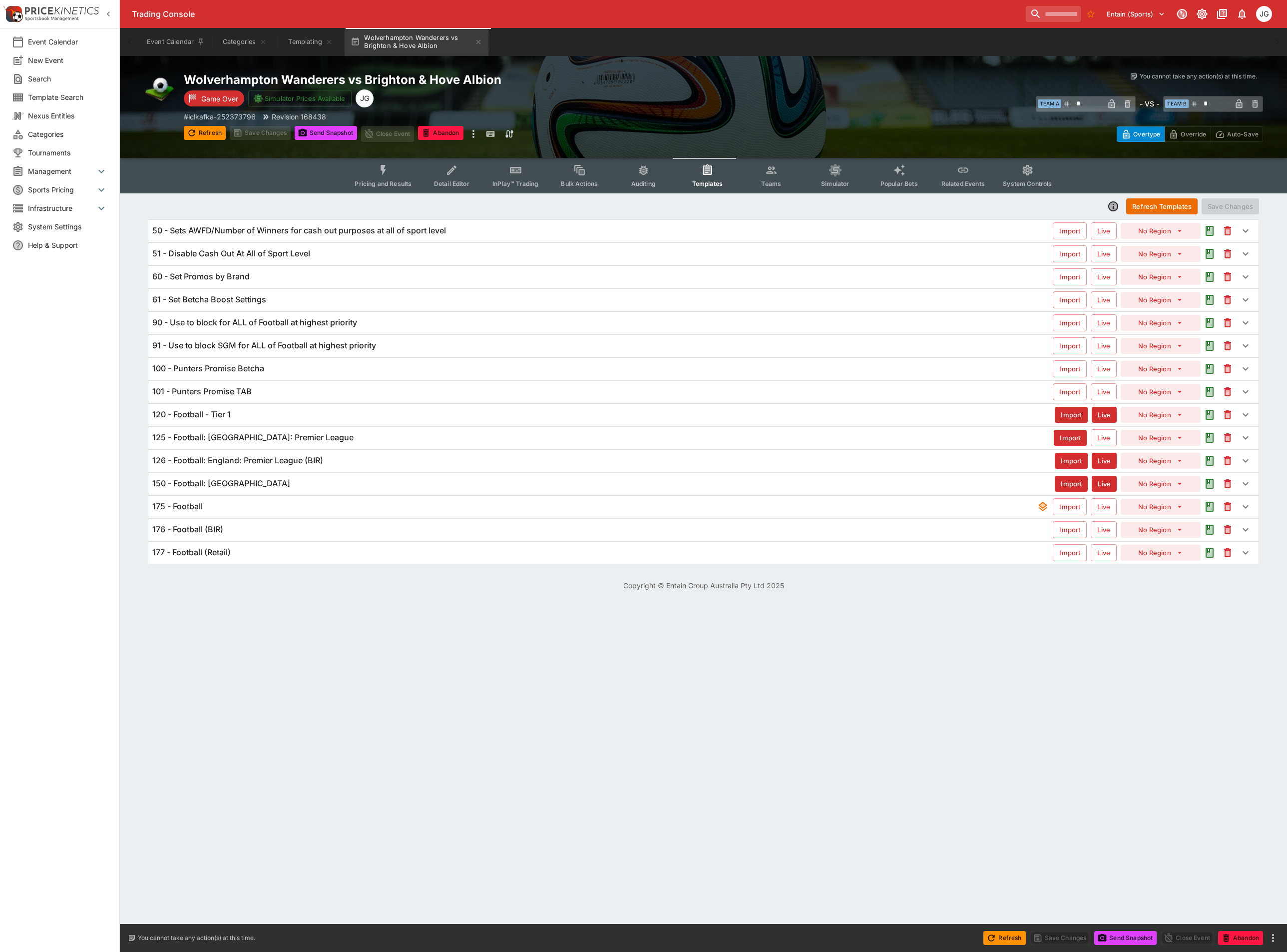
click at [210, 509] on div "175 - Football" at bounding box center [594, 506] width 885 height 10
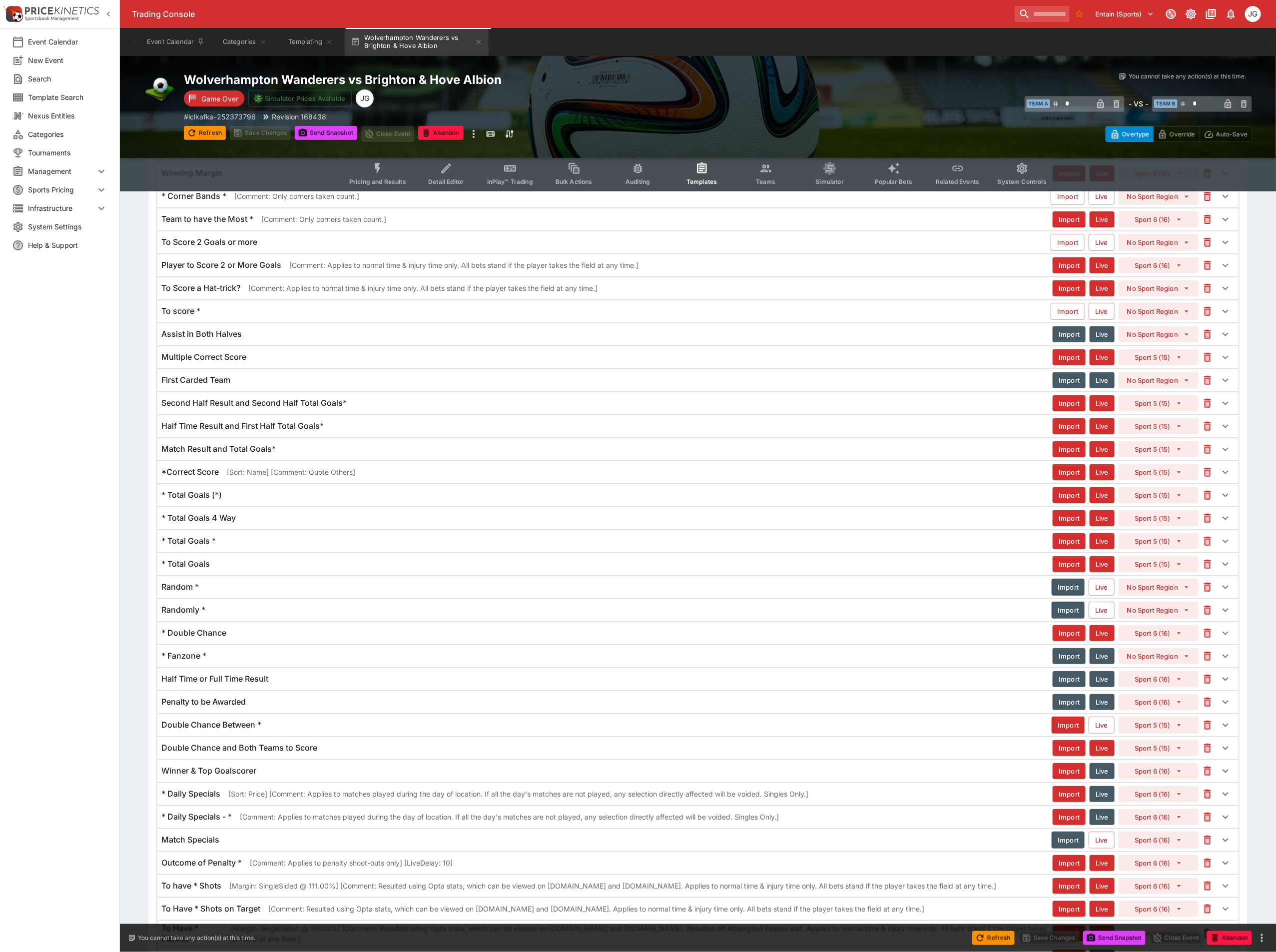
scroll to position [2857, 0]
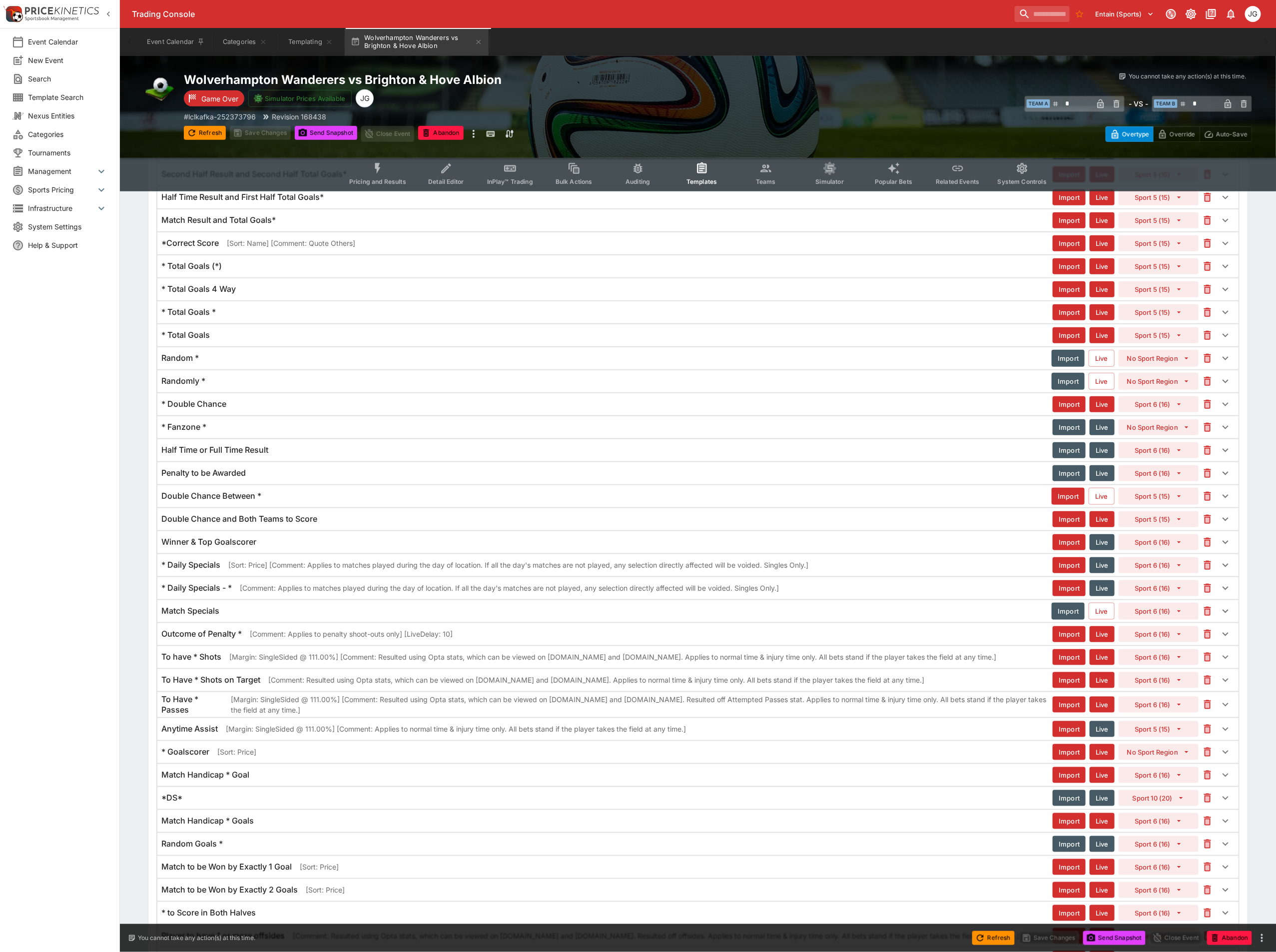
click at [380, 171] on icon "Event type filters" at bounding box center [378, 168] width 5 height 10
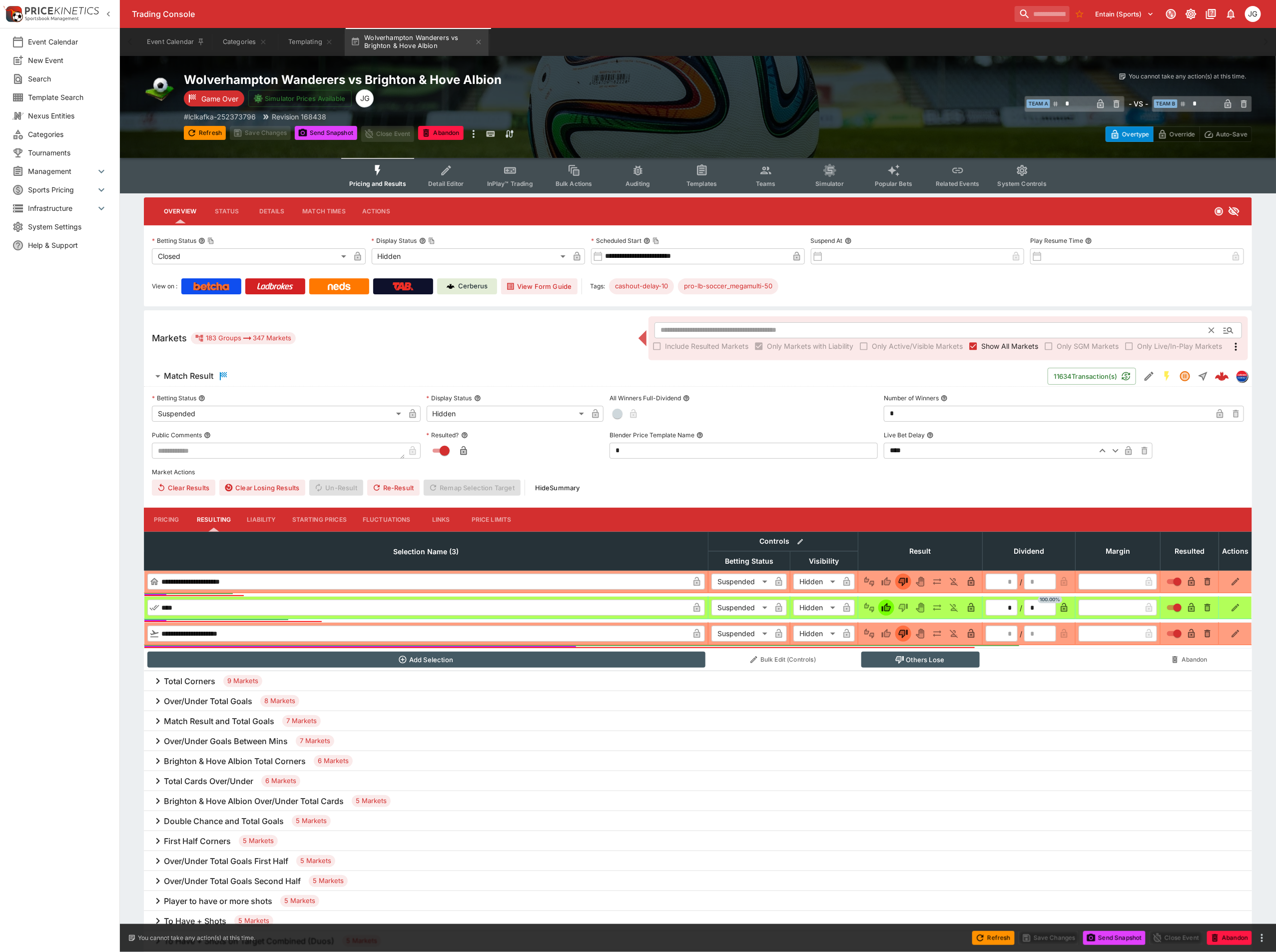
click at [833, 325] on input "text" at bounding box center [932, 330] width 555 height 16
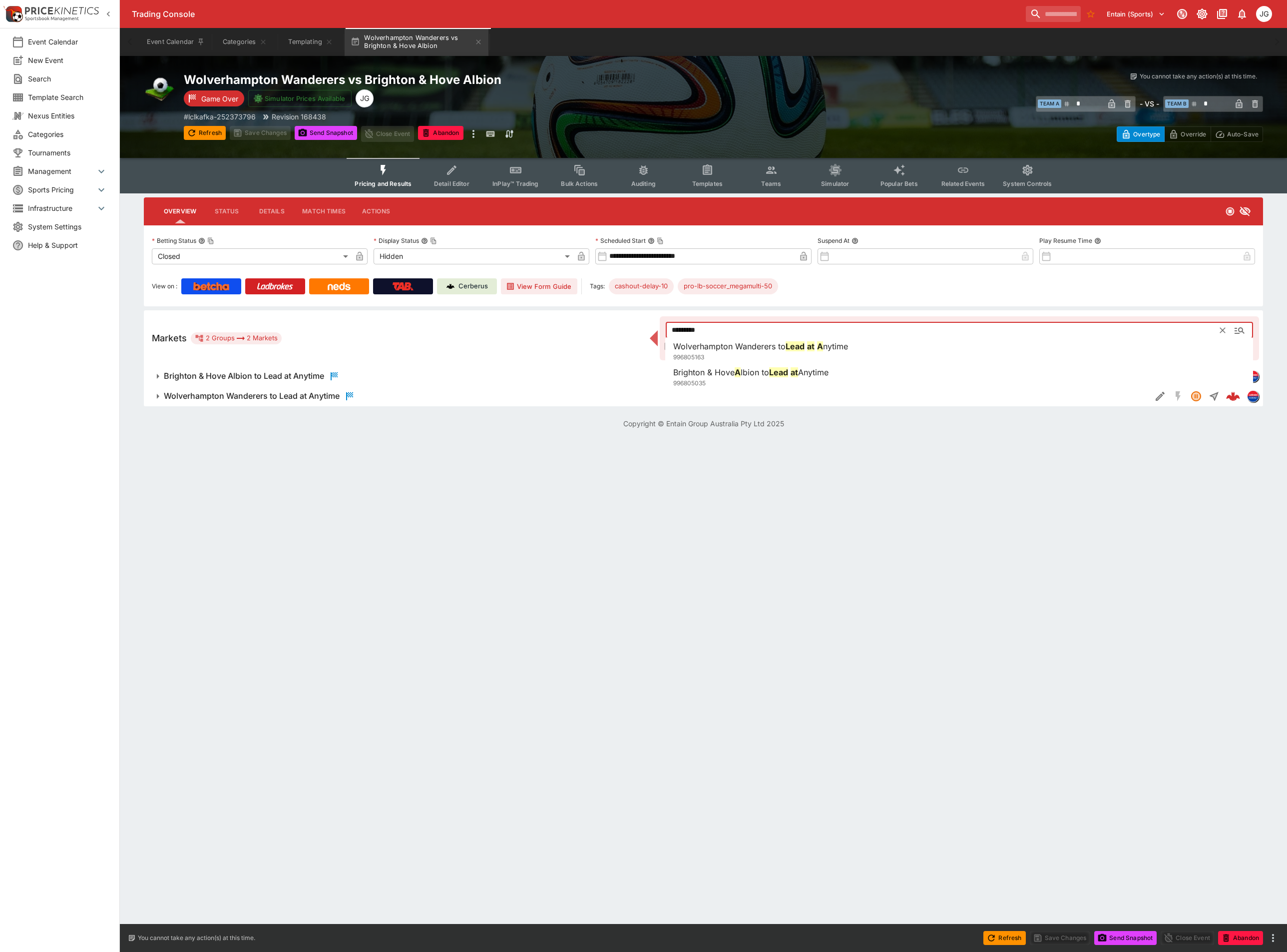
type input "*********"
click at [490, 441] on html "Trading Console Entain (Sports) 1 JG Event Calendar New Event Search Template S…" at bounding box center [644, 220] width 1287 height 441
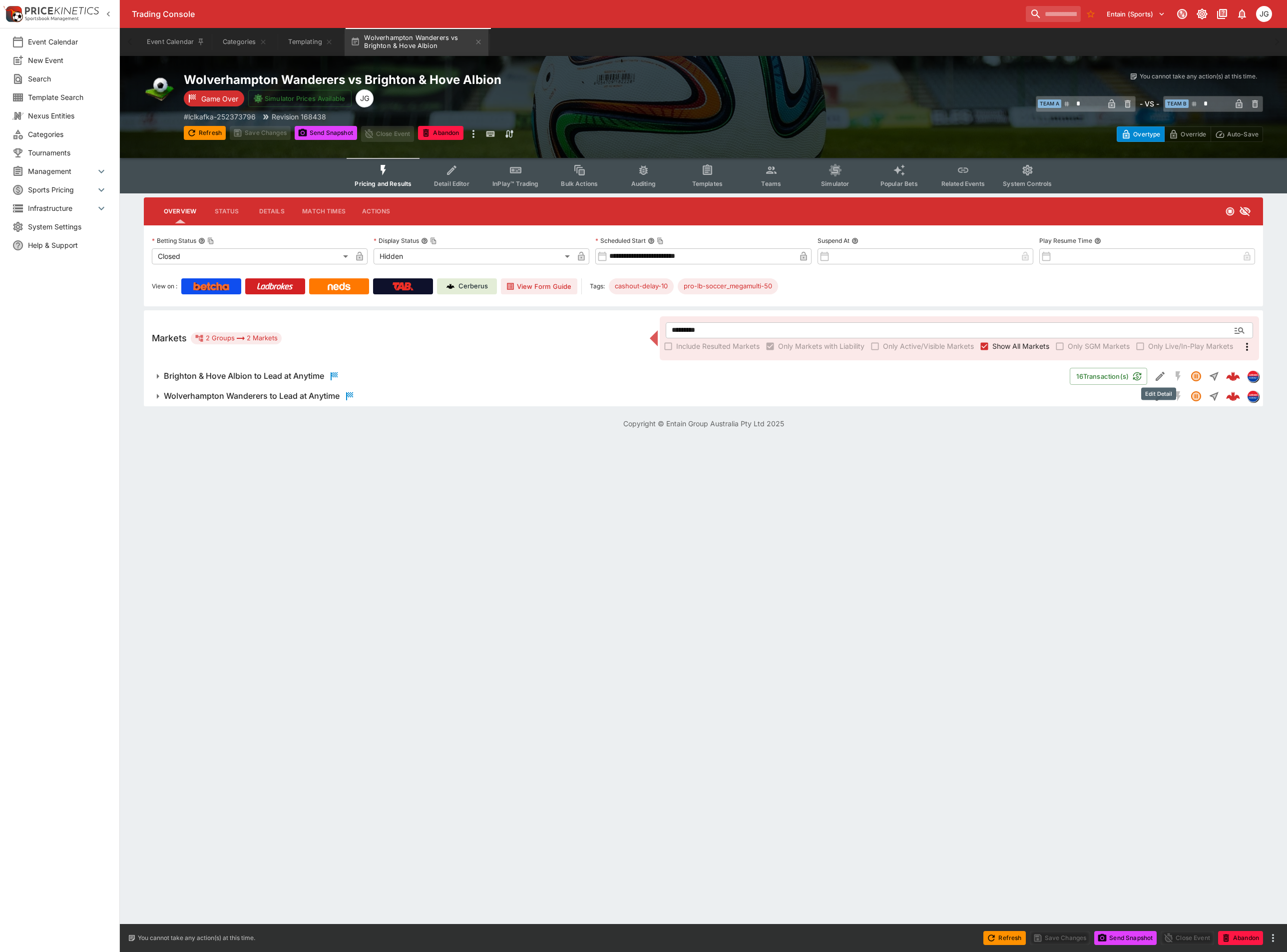
click at [1163, 377] on icon "Edit Detail" at bounding box center [1160, 376] width 12 height 12
